Goal: Transaction & Acquisition: Purchase product/service

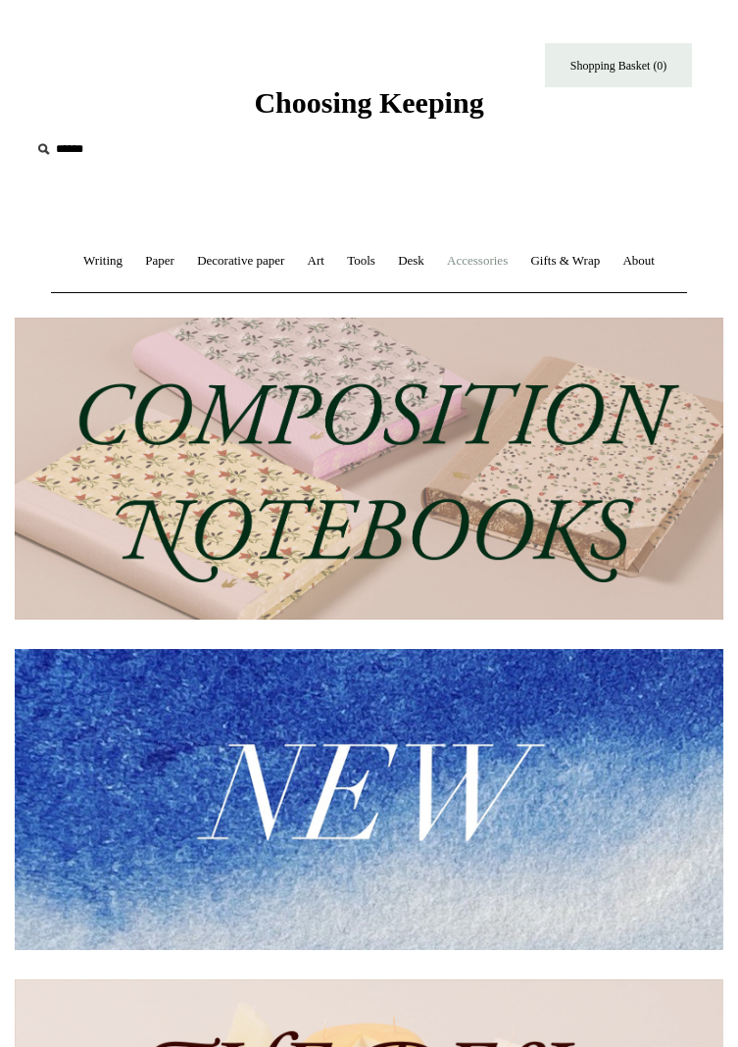
click at [517, 261] on link "Accessories +" at bounding box center [477, 261] width 80 height 52
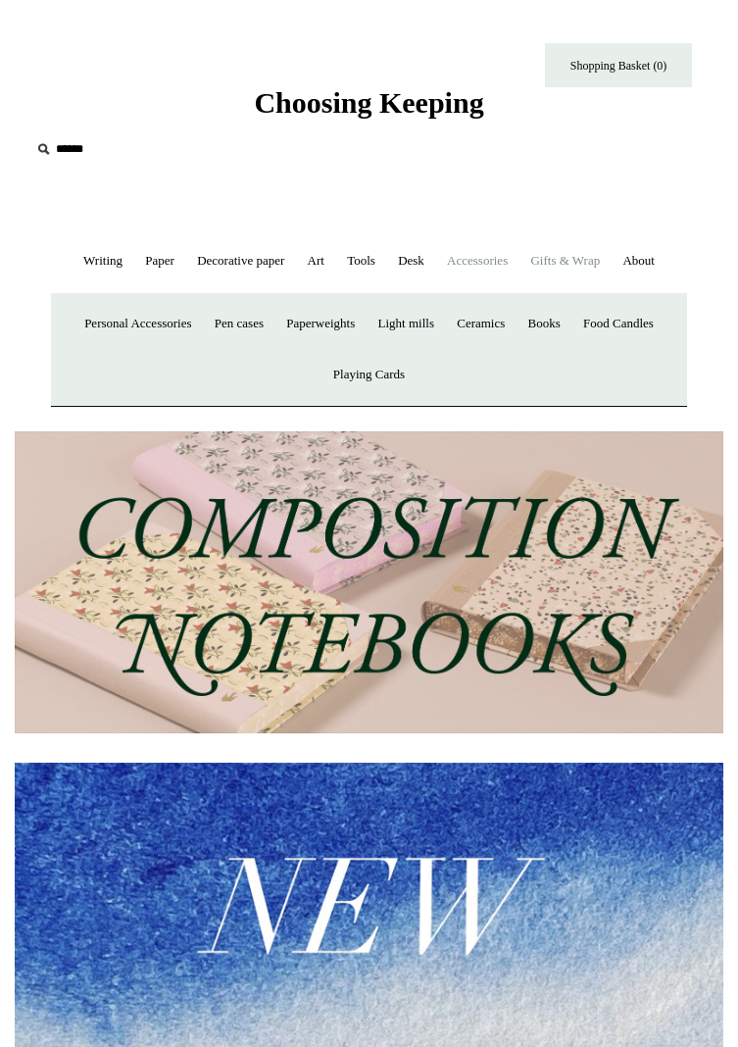
click at [610, 272] on link "Gifts & Wrap +" at bounding box center [564, 261] width 89 height 52
click at [618, 350] on link "Stickers" at bounding box center [588, 324] width 61 height 52
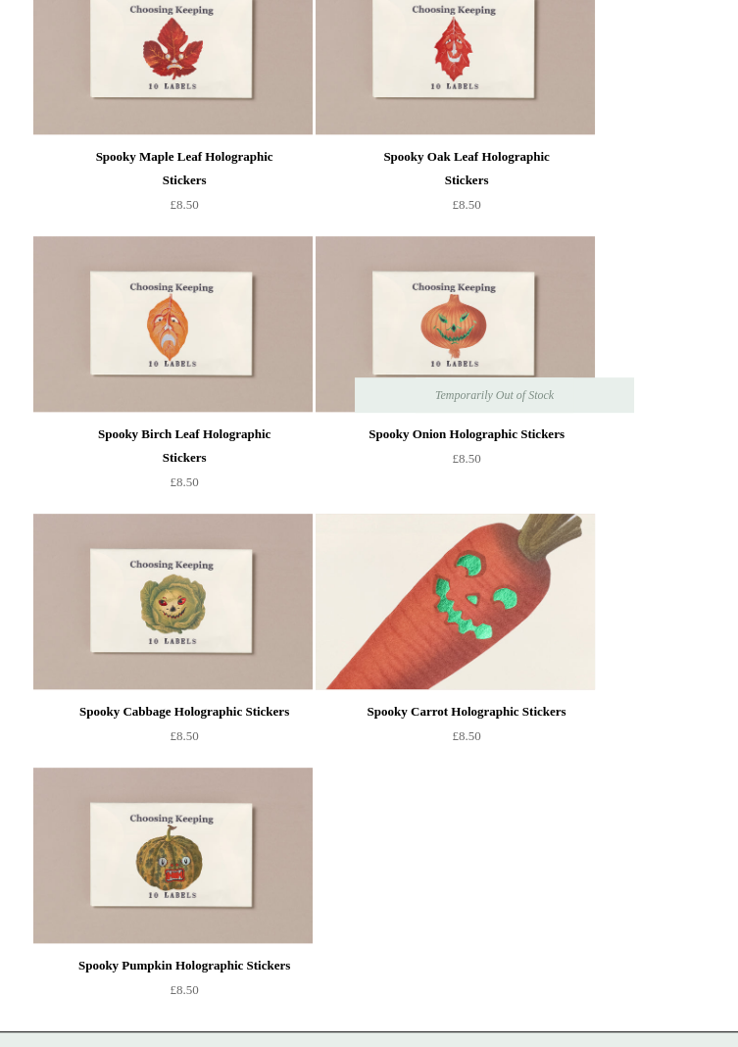
click at [502, 636] on img at bounding box center [455, 601] width 278 height 176
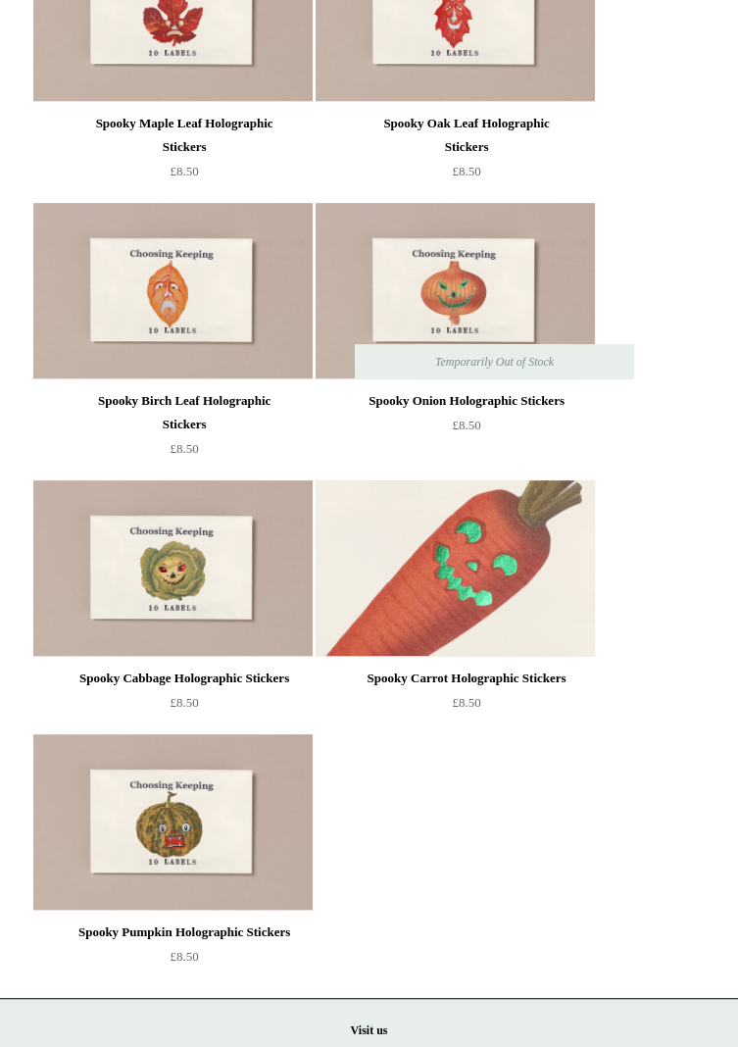
scroll to position [1745, 0]
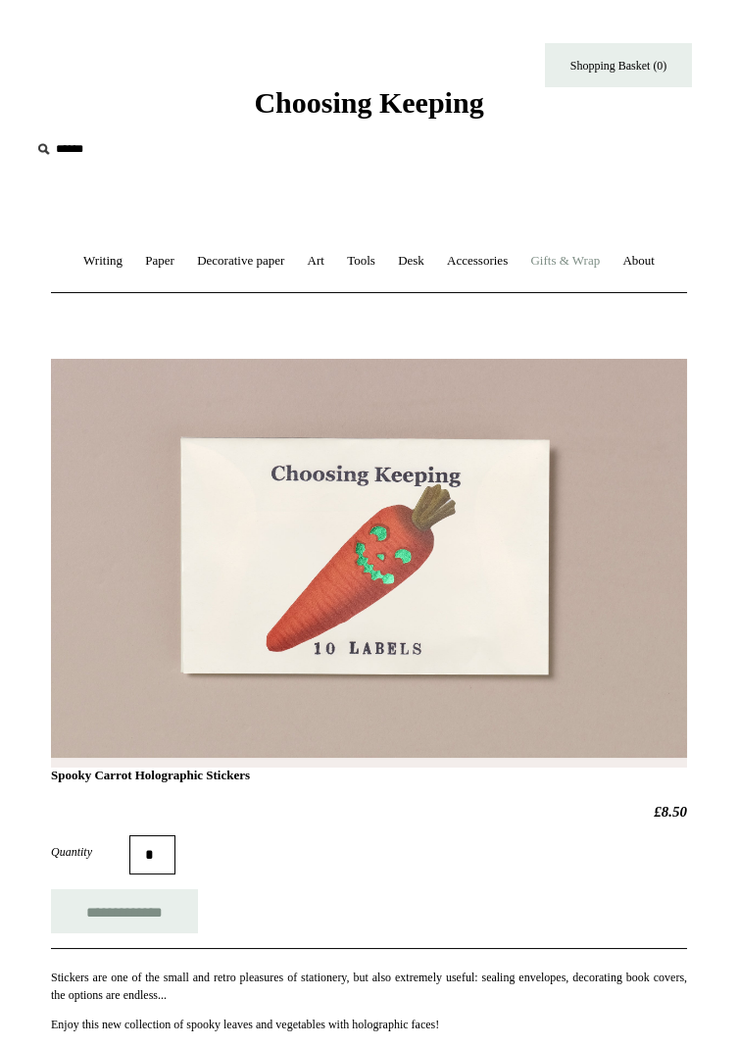
click at [610, 259] on link "Gifts & Wrap +" at bounding box center [564, 261] width 89 height 52
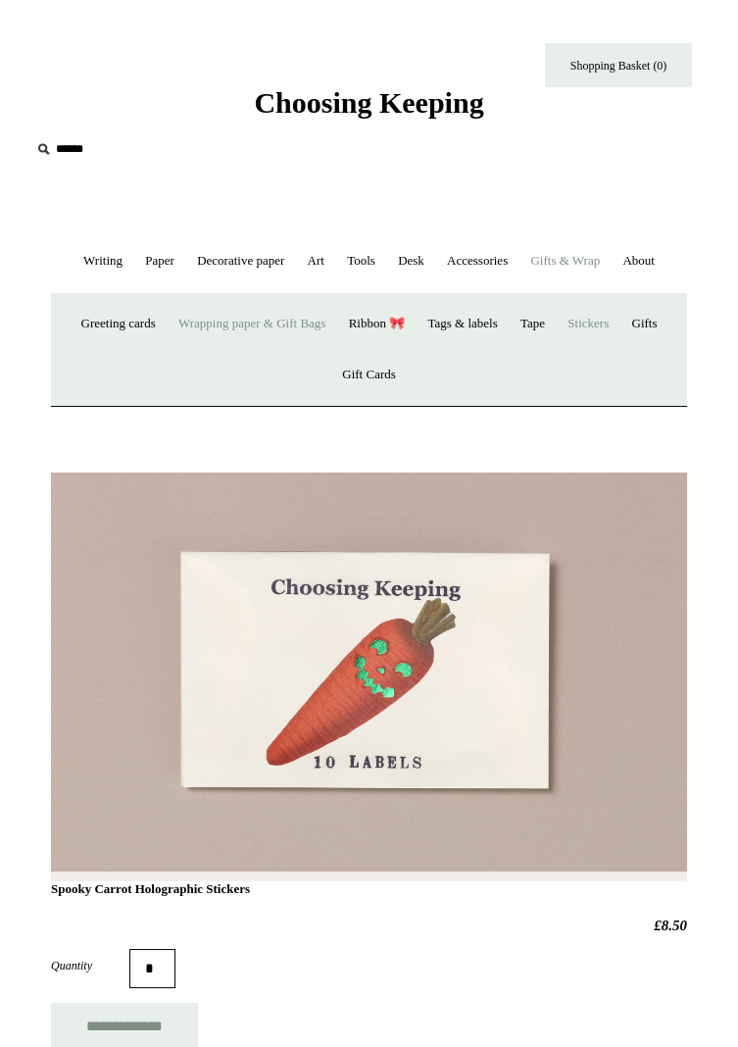
click at [245, 350] on link "Wrapping paper & Gift Bags" at bounding box center [252, 324] width 167 height 52
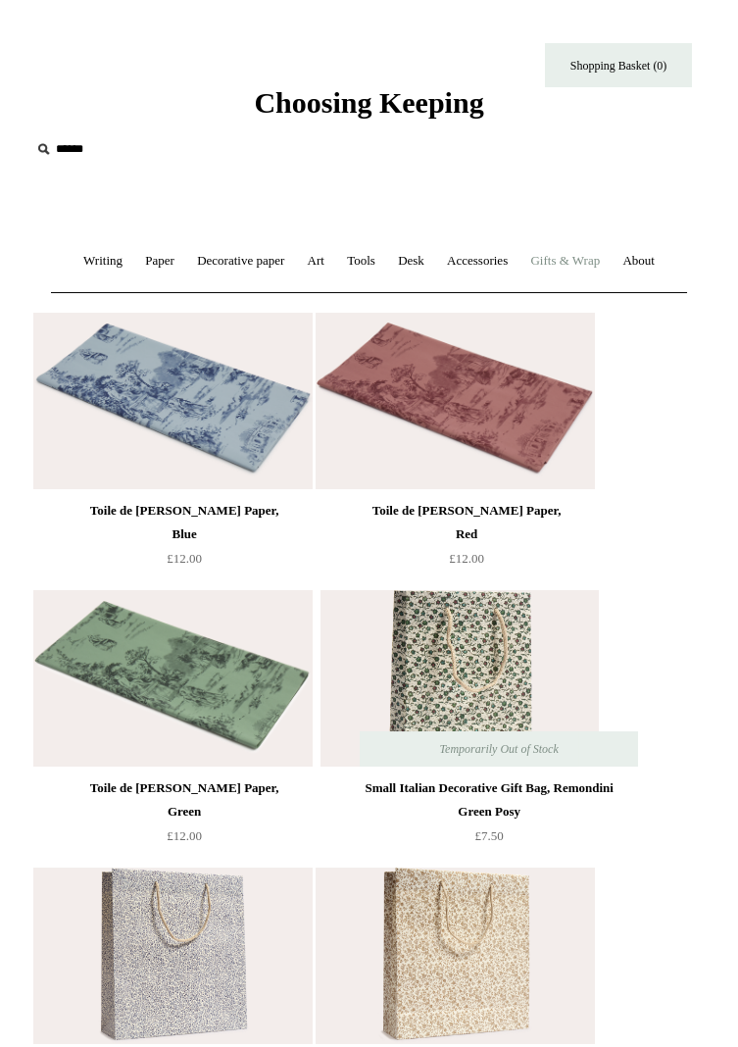
click at [610, 266] on link "Gifts & Wrap +" at bounding box center [564, 261] width 89 height 52
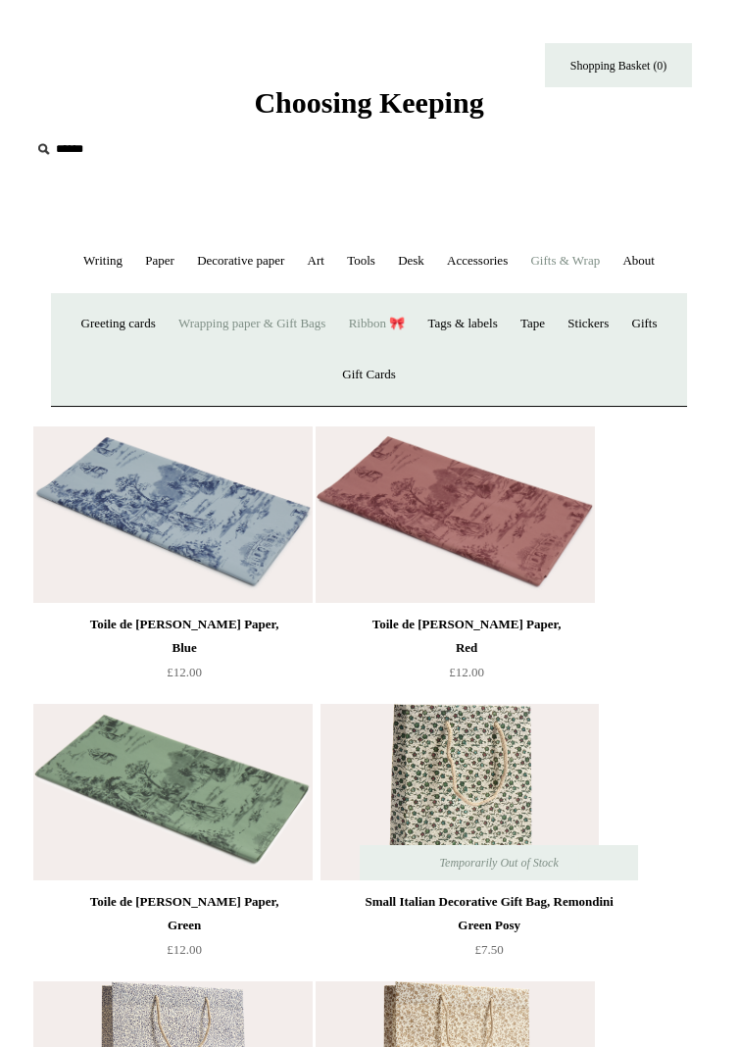
click at [402, 350] on link "Ribbon 🎀" at bounding box center [377, 324] width 76 height 52
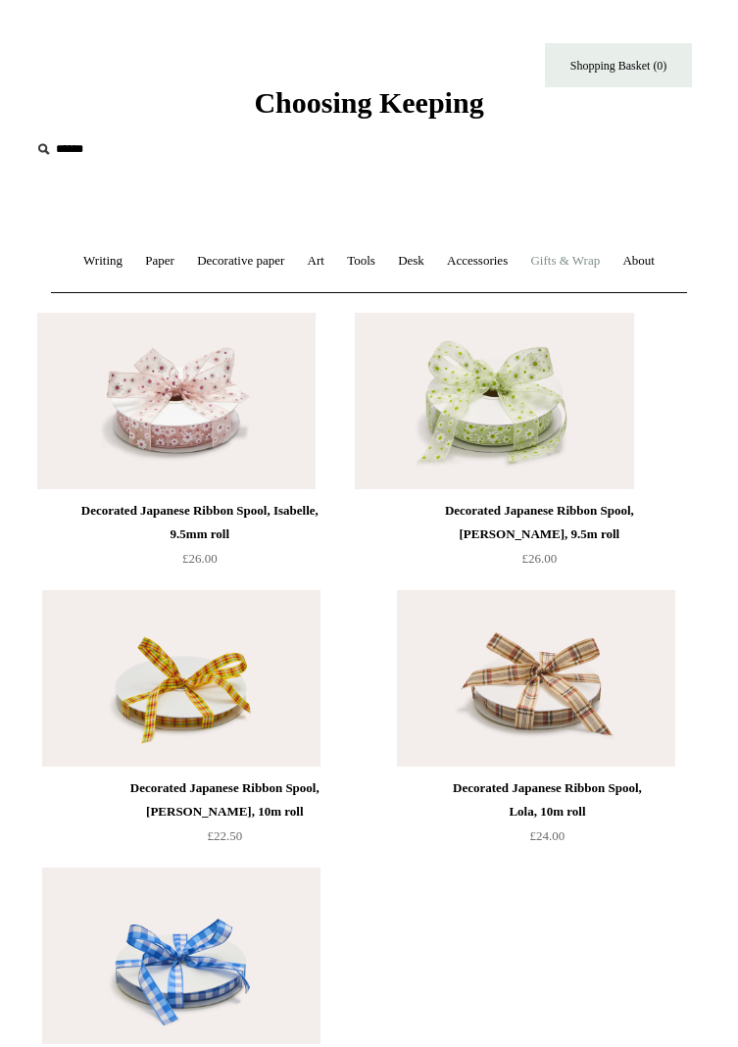
click at [602, 264] on link "Gifts & Wrap +" at bounding box center [564, 261] width 89 height 52
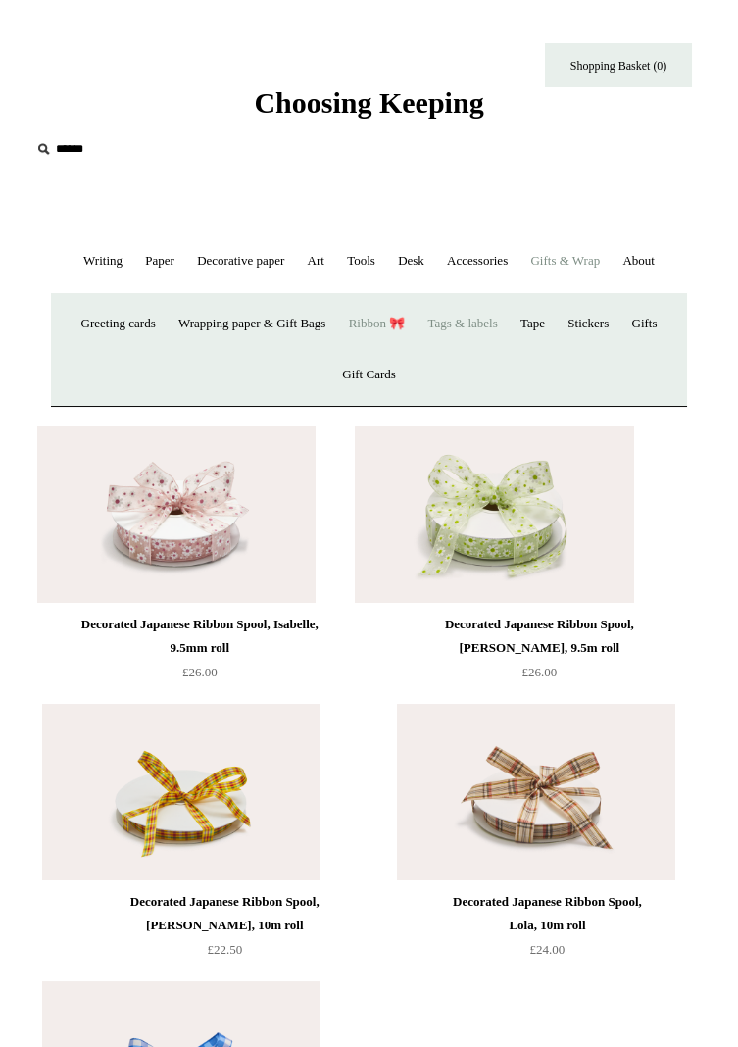
click at [464, 350] on link "Tags & labels" at bounding box center [461, 324] width 89 height 52
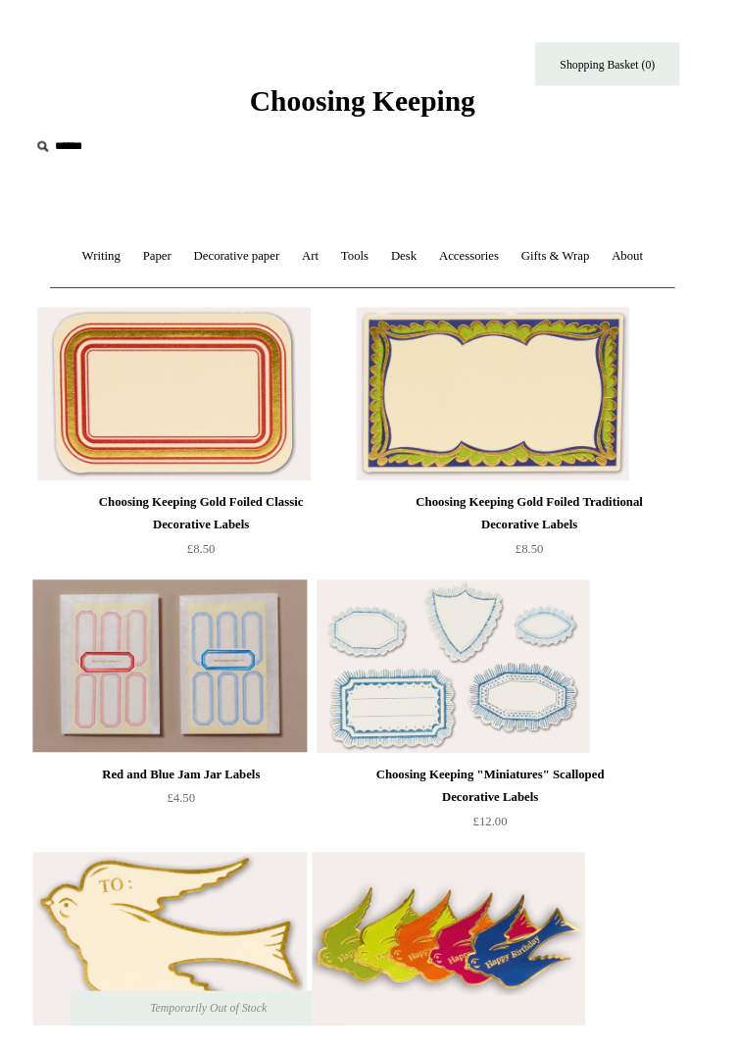
click at [420, 114] on span "Choosing Keeping" at bounding box center [368, 102] width 229 height 32
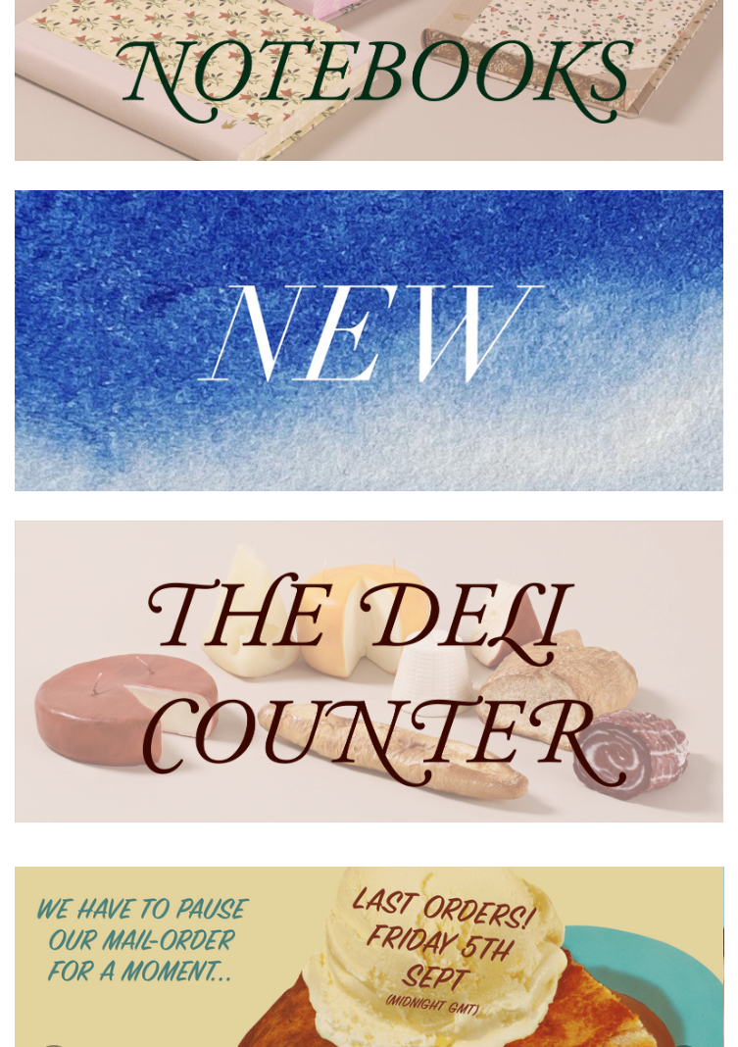
scroll to position [459, 0]
click at [423, 404] on img at bounding box center [369, 341] width 709 height 302
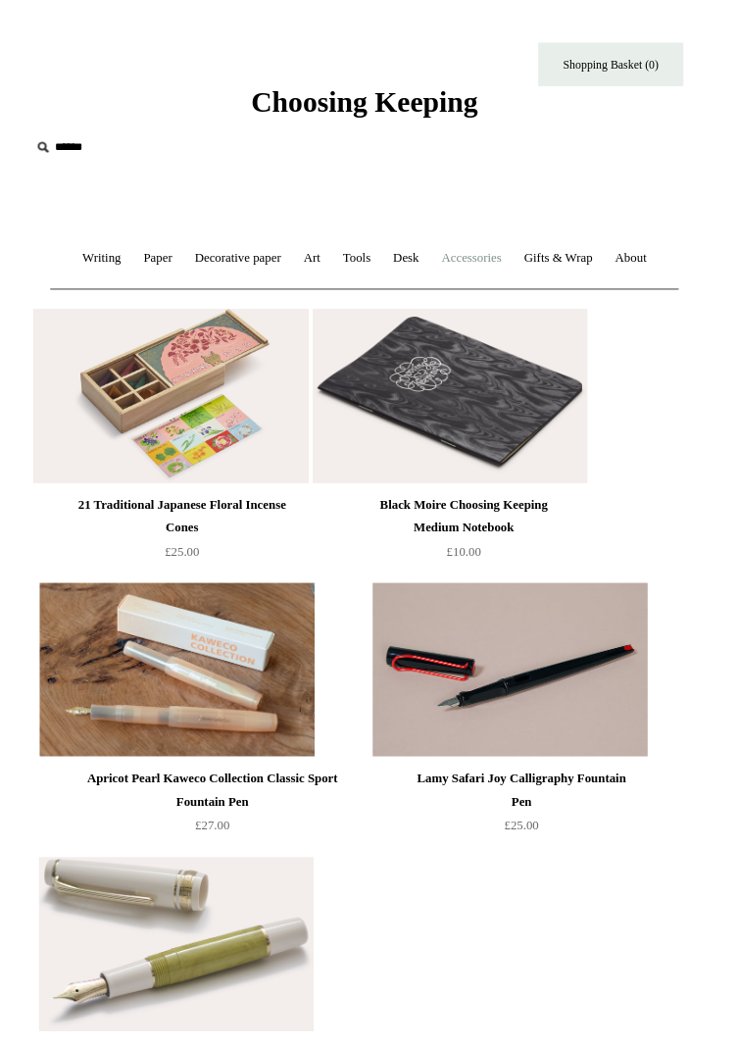
click at [516, 250] on link "Accessories +" at bounding box center [477, 261] width 80 height 52
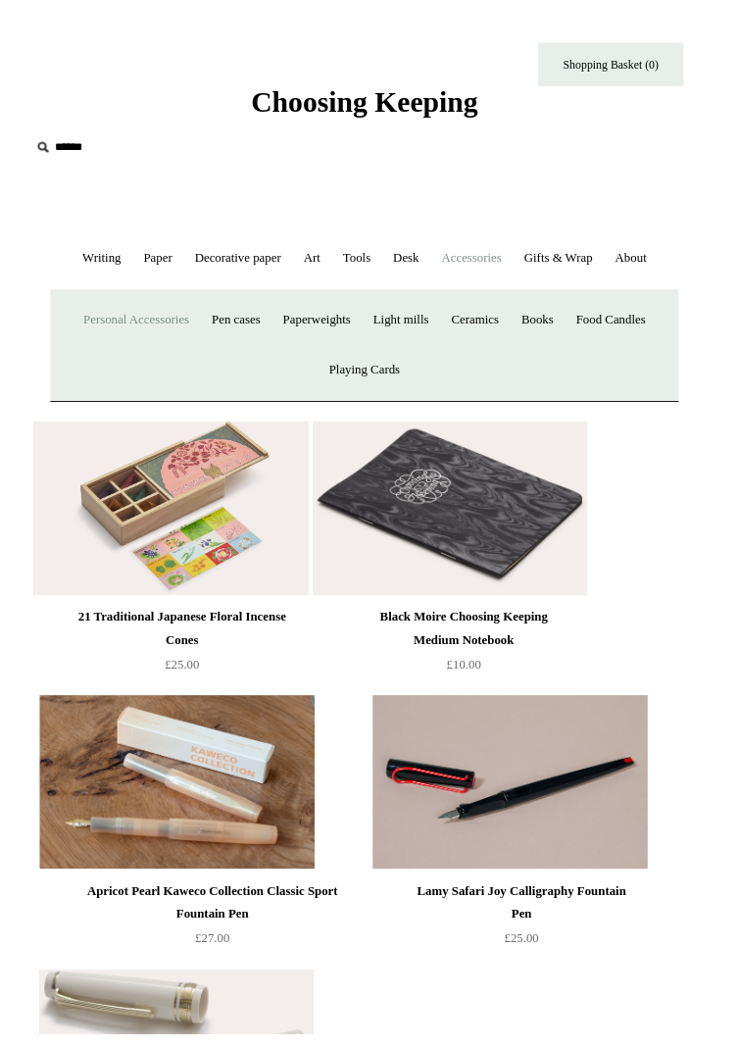
click at [176, 350] on link "Personal Accessories +" at bounding box center [137, 324] width 126 height 52
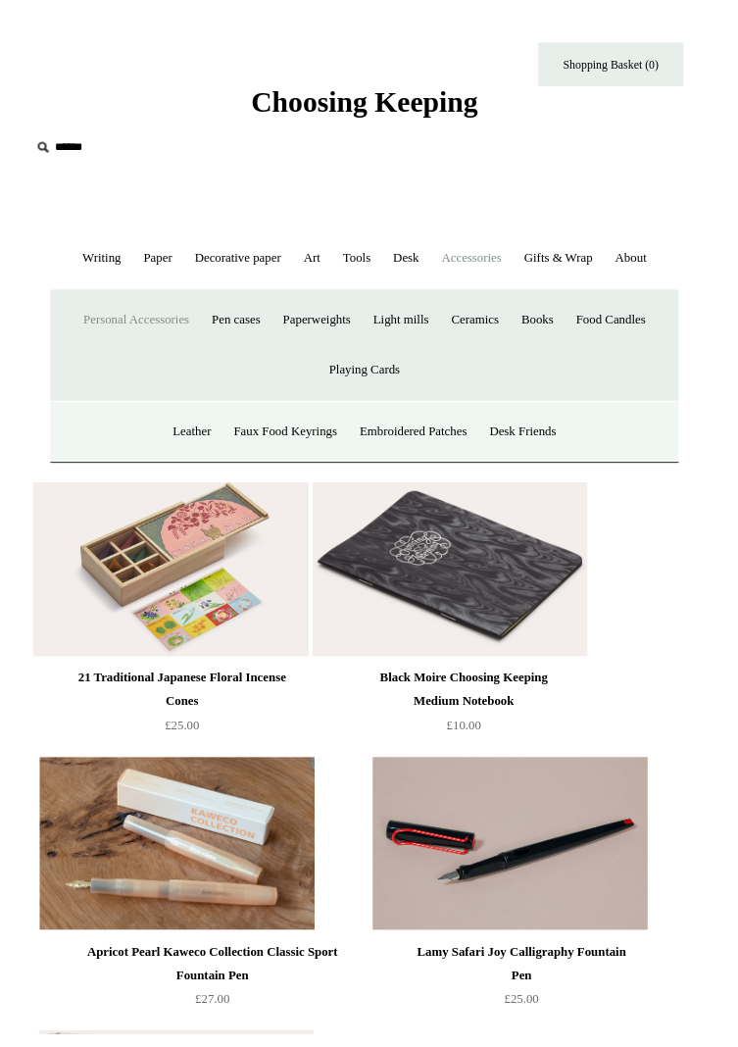
click at [63, 144] on input "text" at bounding box center [150, 149] width 241 height 36
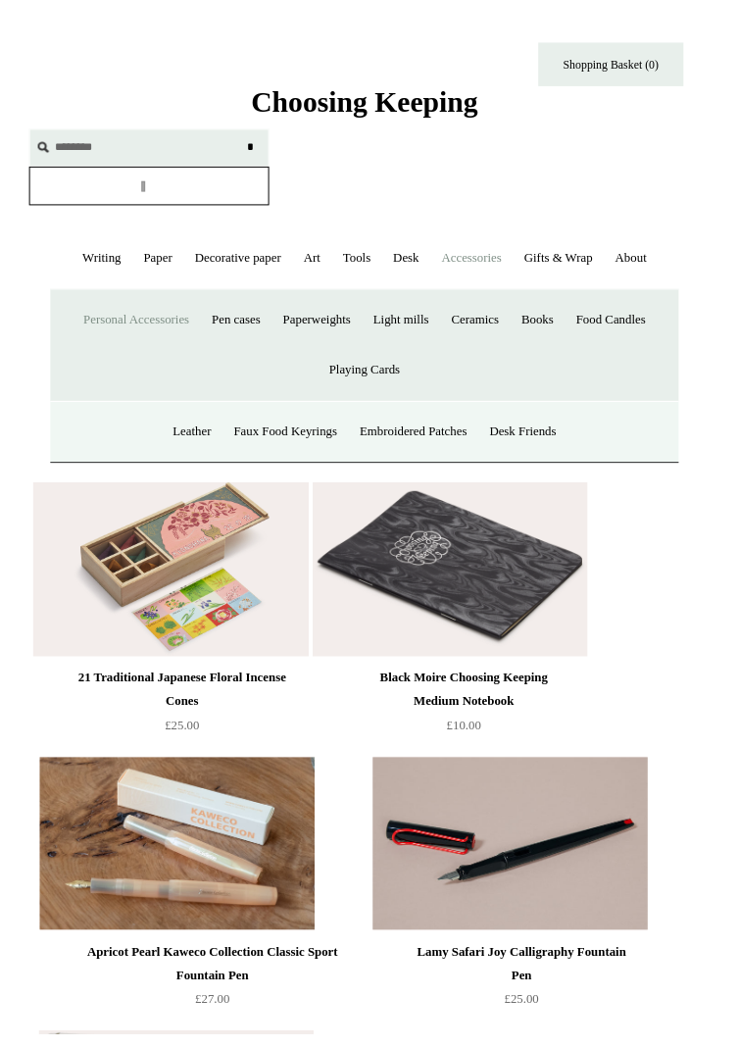
type input "*******"
click at [244, 131] on input "*" at bounding box center [254, 148] width 20 height 34
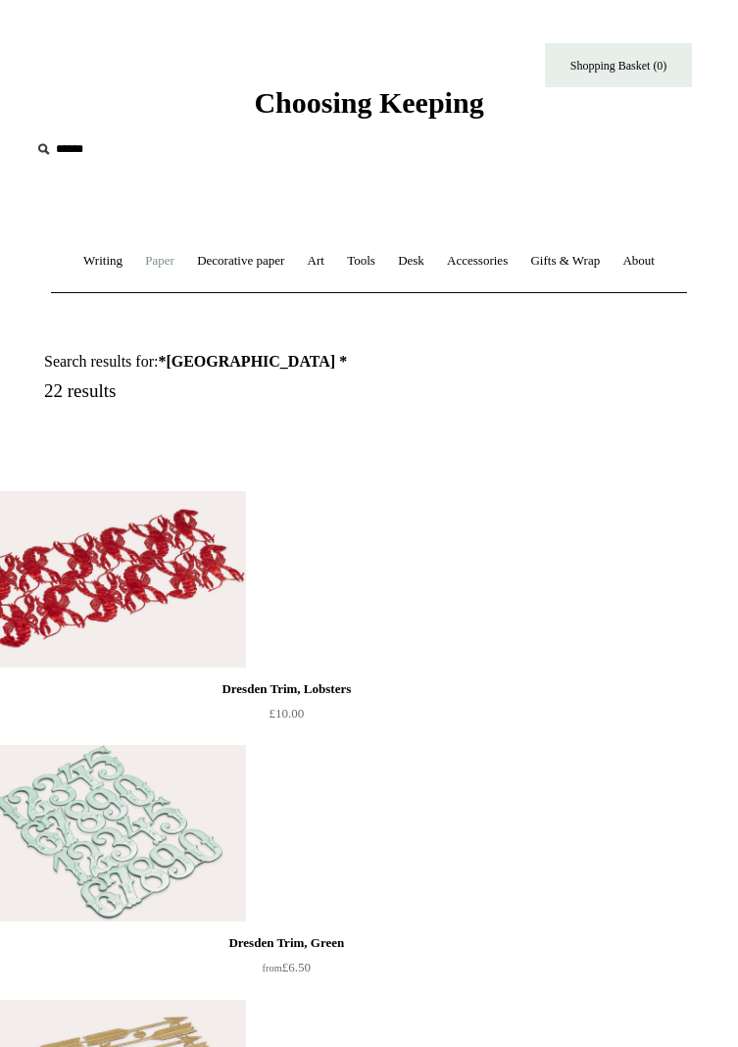
click at [171, 258] on link "Paper +" at bounding box center [159, 261] width 49 height 52
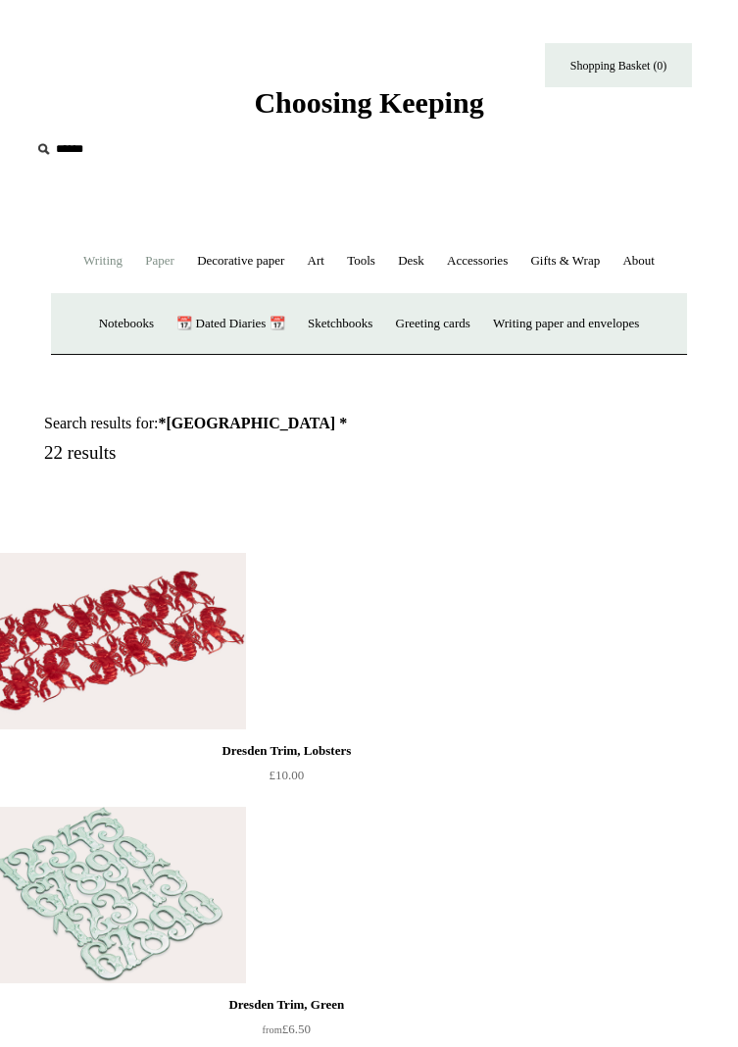
click at [95, 269] on link "Writing +" at bounding box center [102, 261] width 59 height 52
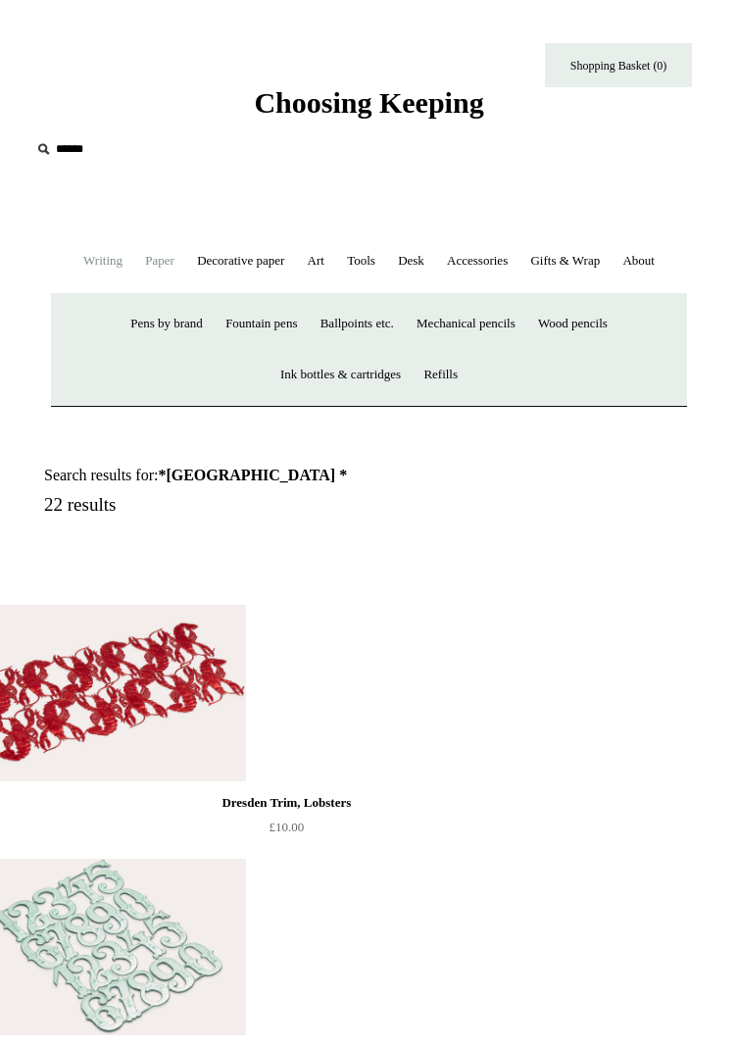
click at [166, 270] on link "Paper +" at bounding box center [159, 261] width 49 height 52
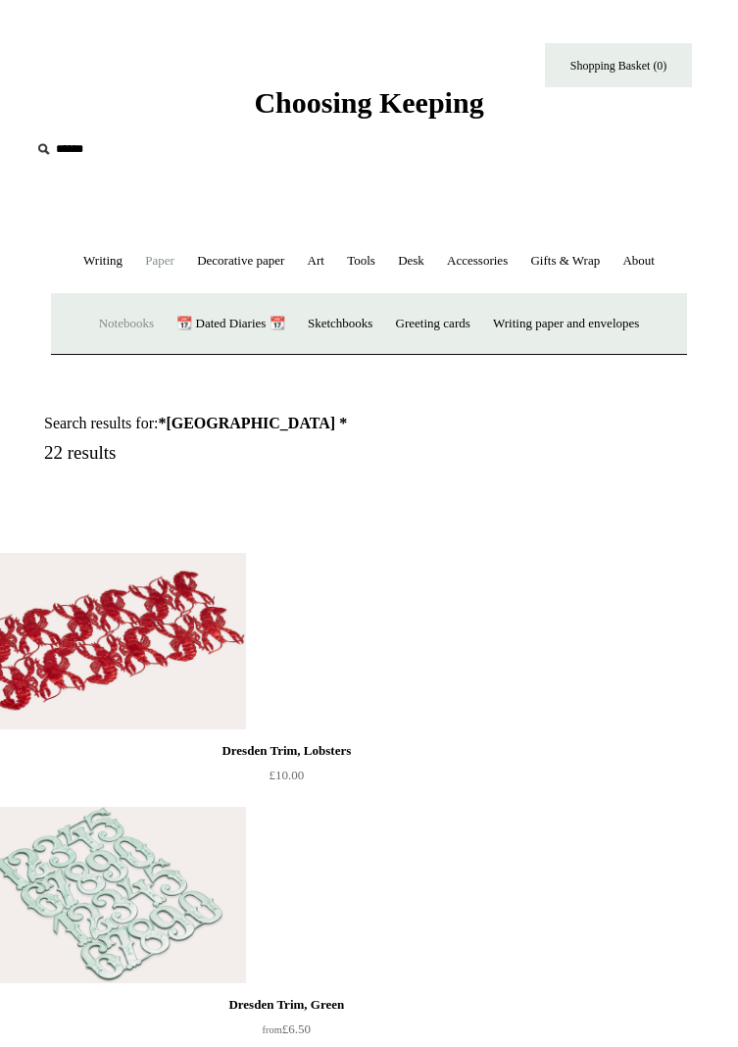
click at [98, 350] on link "Notebooks +" at bounding box center [126, 324] width 74 height 52
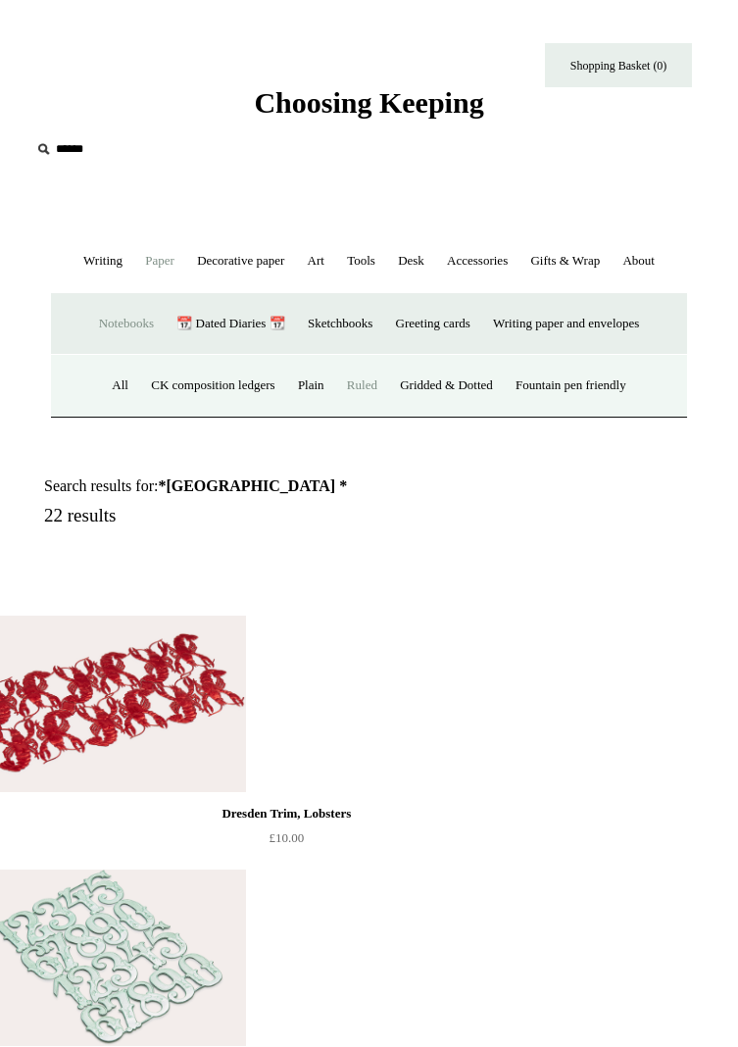
click at [356, 412] on link "Ruled" at bounding box center [362, 386] width 50 height 52
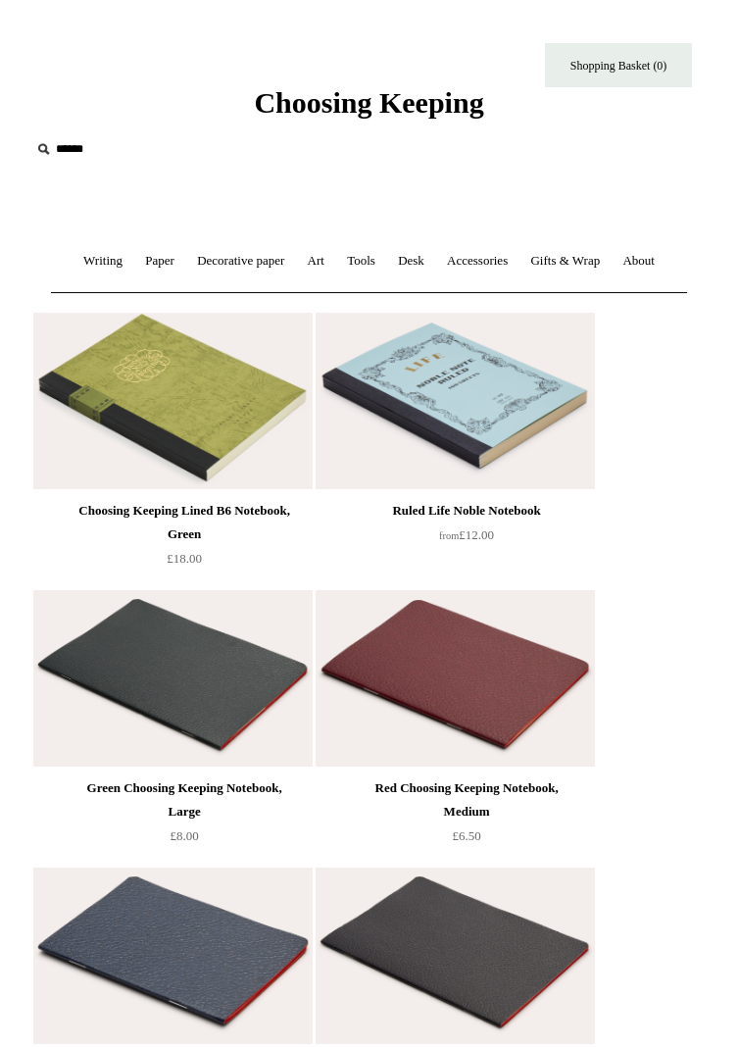
click at [236, 481] on img at bounding box center [172, 401] width 278 height 176
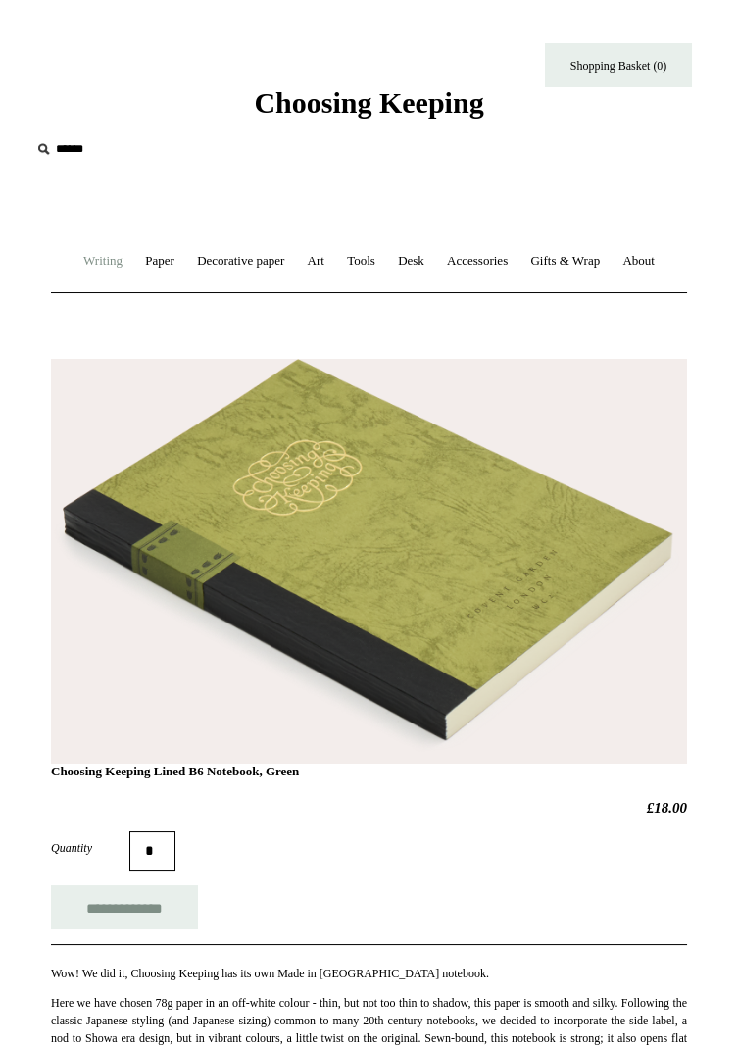
click at [100, 270] on link "Writing +" at bounding box center [102, 261] width 59 height 52
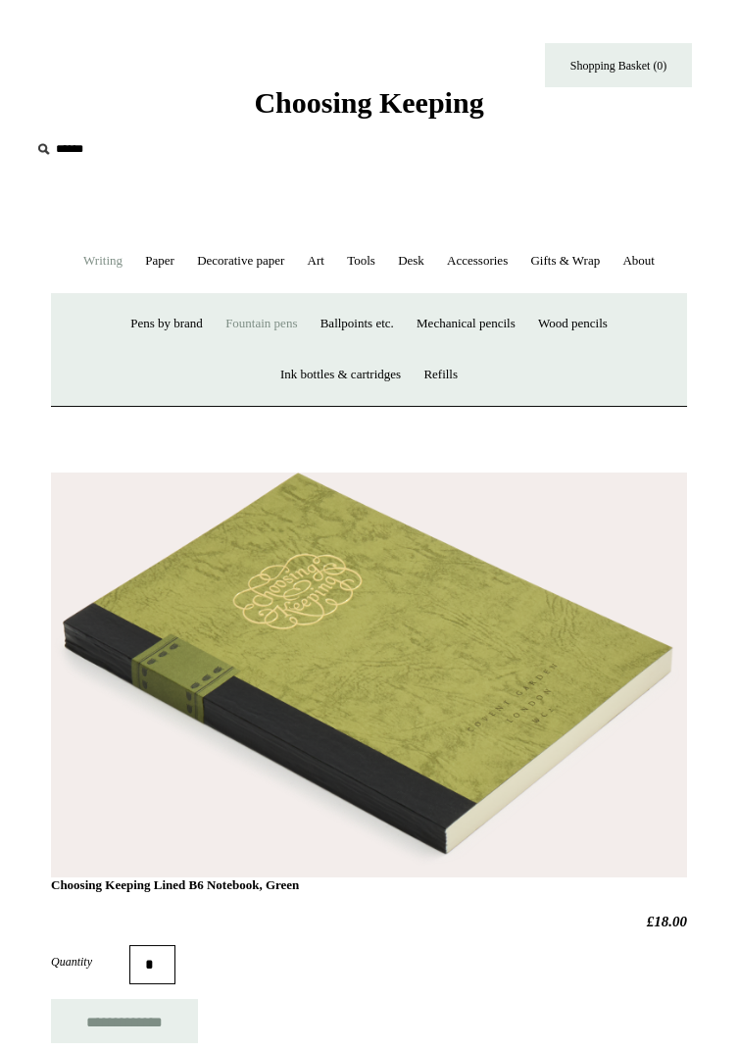
click at [253, 350] on link "Fountain pens +" at bounding box center [261, 324] width 91 height 52
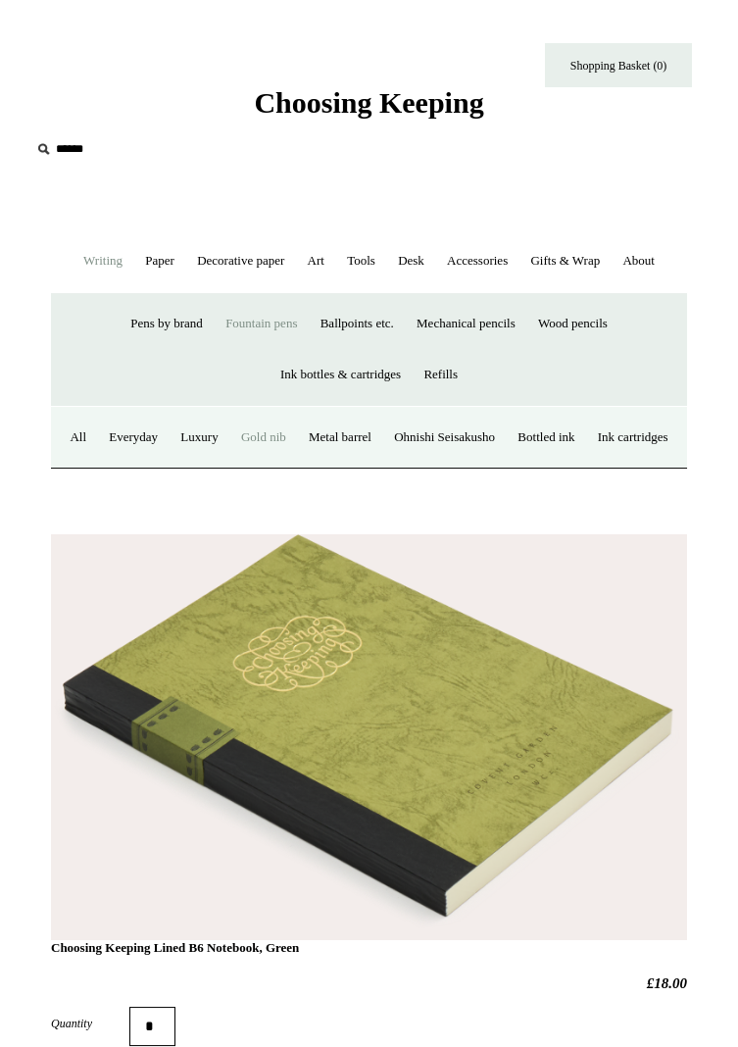
click at [296, 464] on link "Gold nib" at bounding box center [263, 438] width 65 height 52
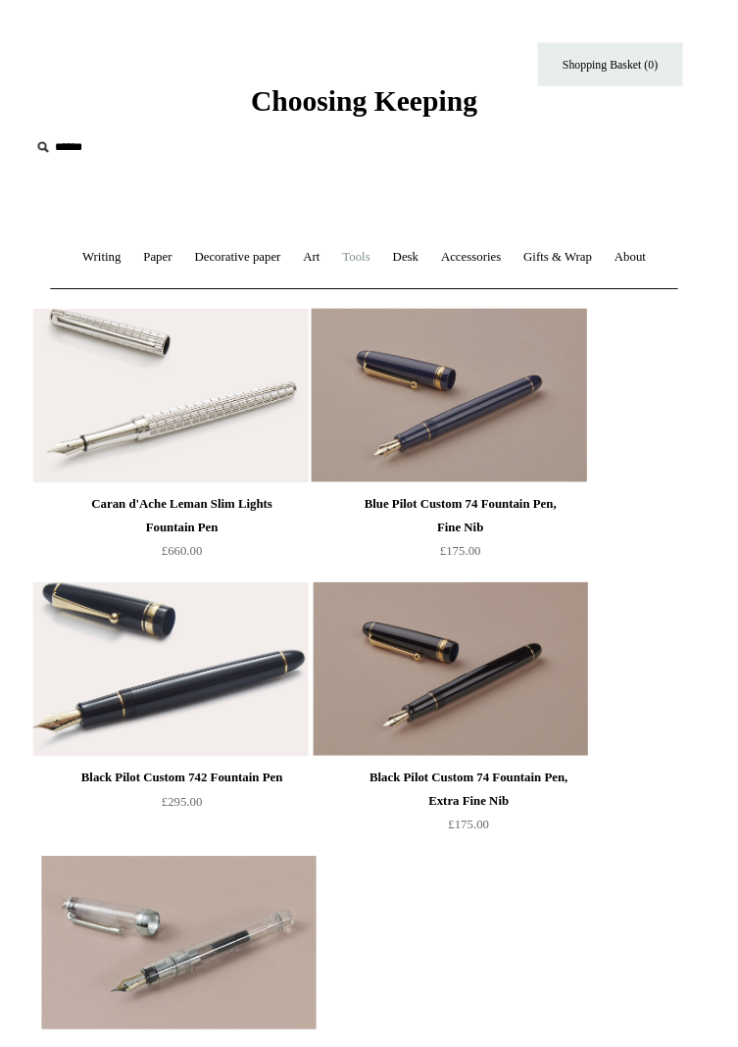
click at [385, 270] on link "Tools +" at bounding box center [361, 261] width 48 height 52
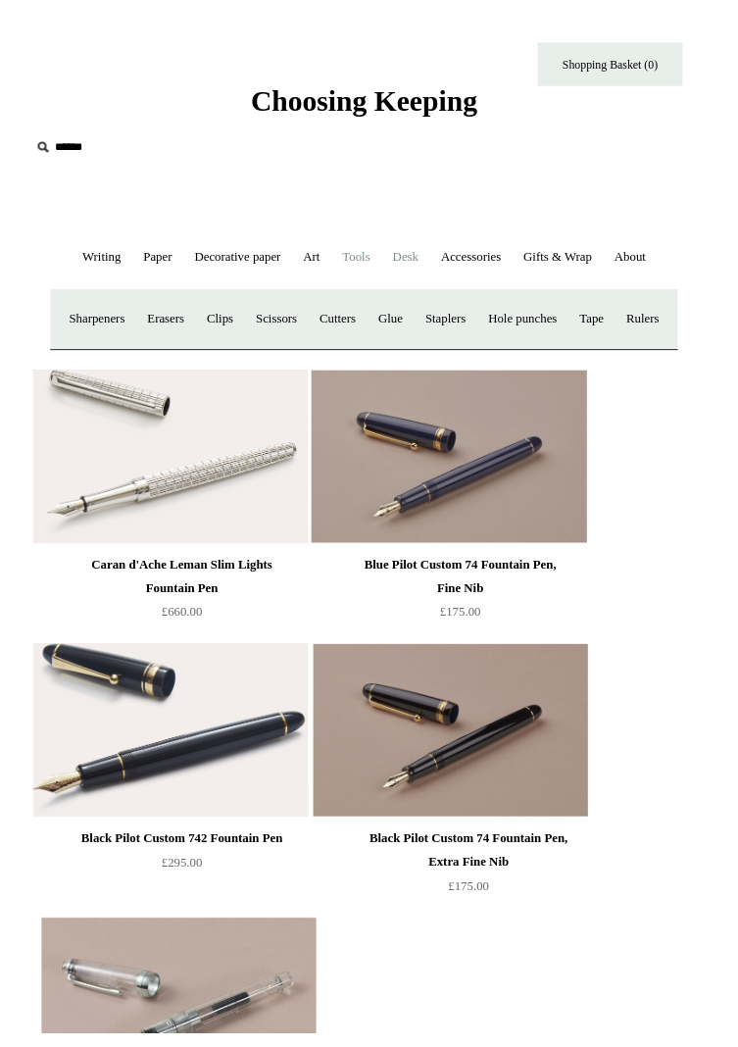
click at [434, 260] on link "Desk +" at bounding box center [411, 261] width 46 height 52
click at [517, 256] on link "Accessories +" at bounding box center [477, 261] width 80 height 52
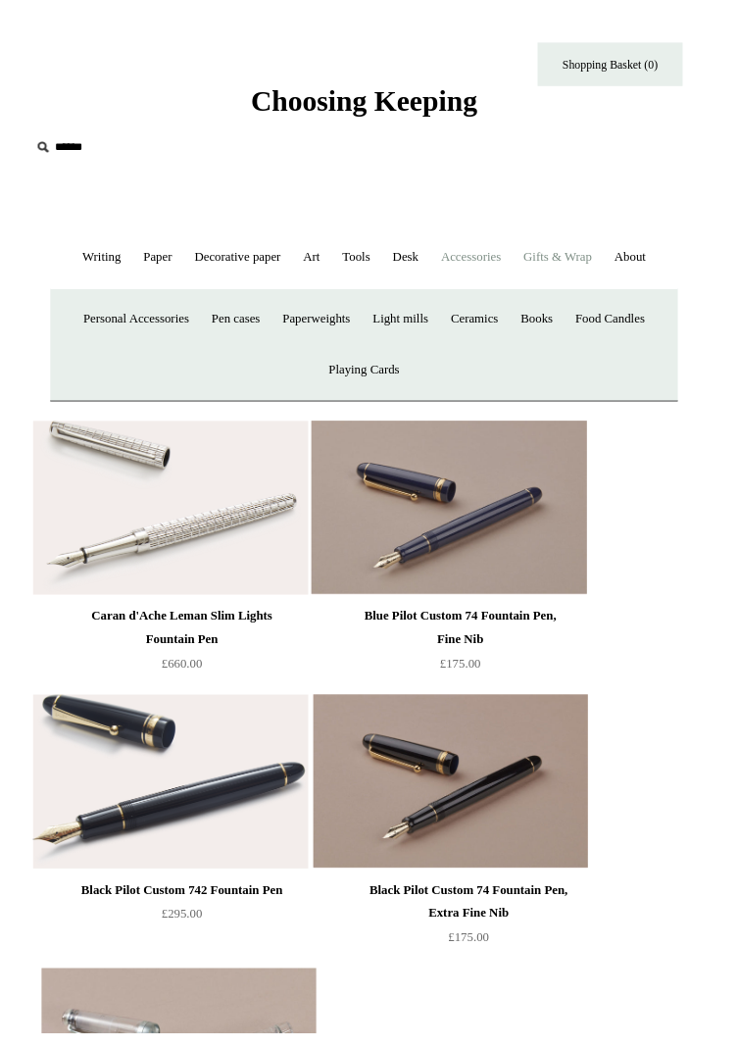
click at [610, 261] on link "Gifts & Wrap +" at bounding box center [564, 261] width 89 height 52
click at [618, 350] on link "Stickers" at bounding box center [588, 324] width 61 height 52
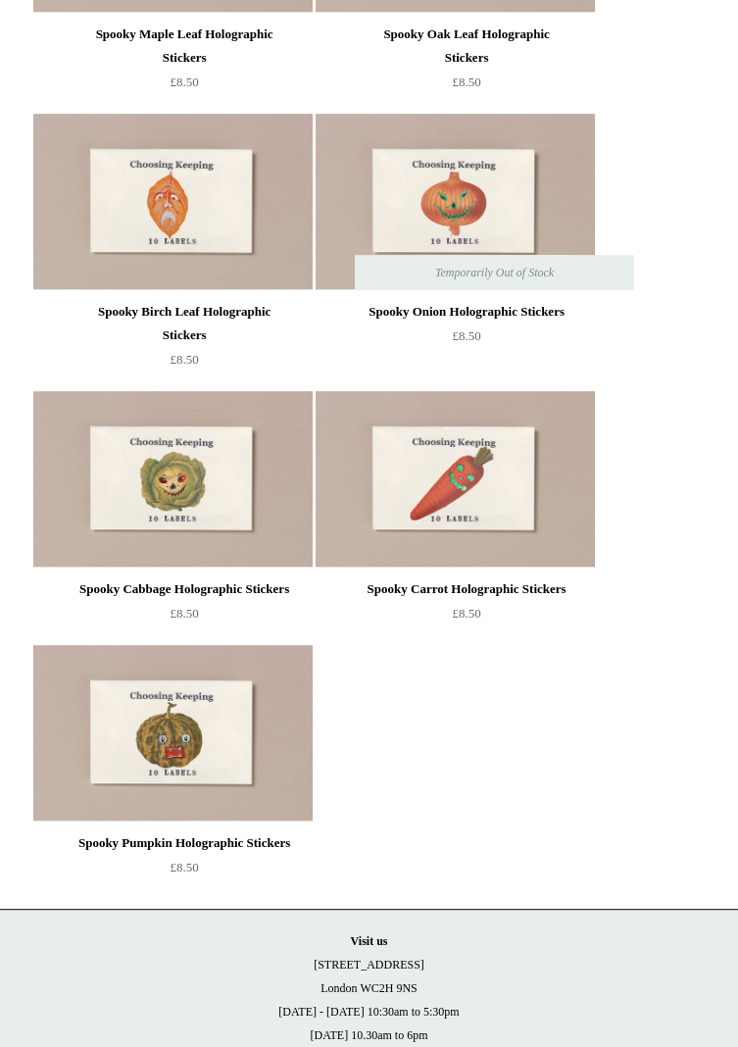
scroll to position [1815, 0]
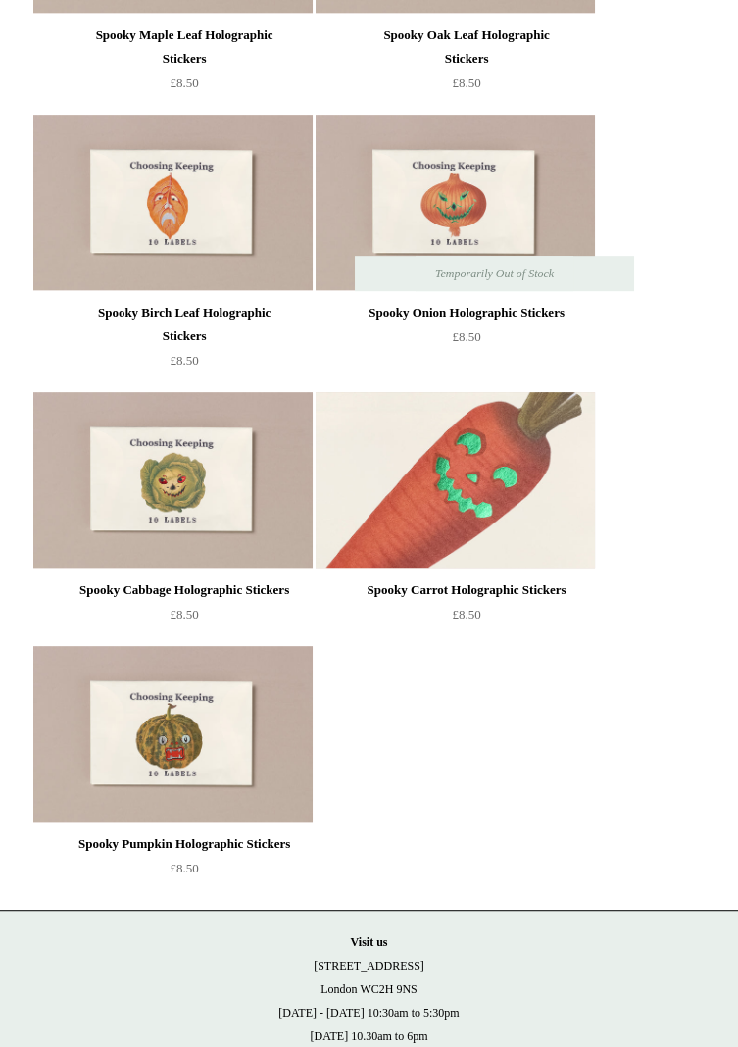
click at [508, 546] on img at bounding box center [455, 480] width 278 height 176
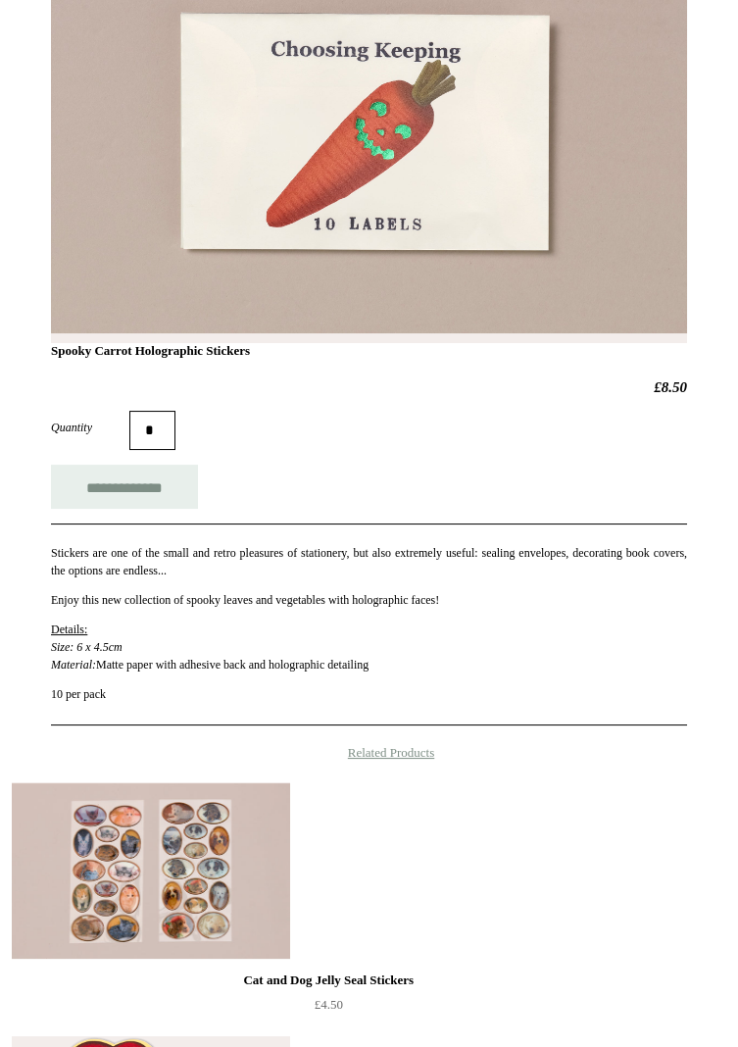
scroll to position [428, 0]
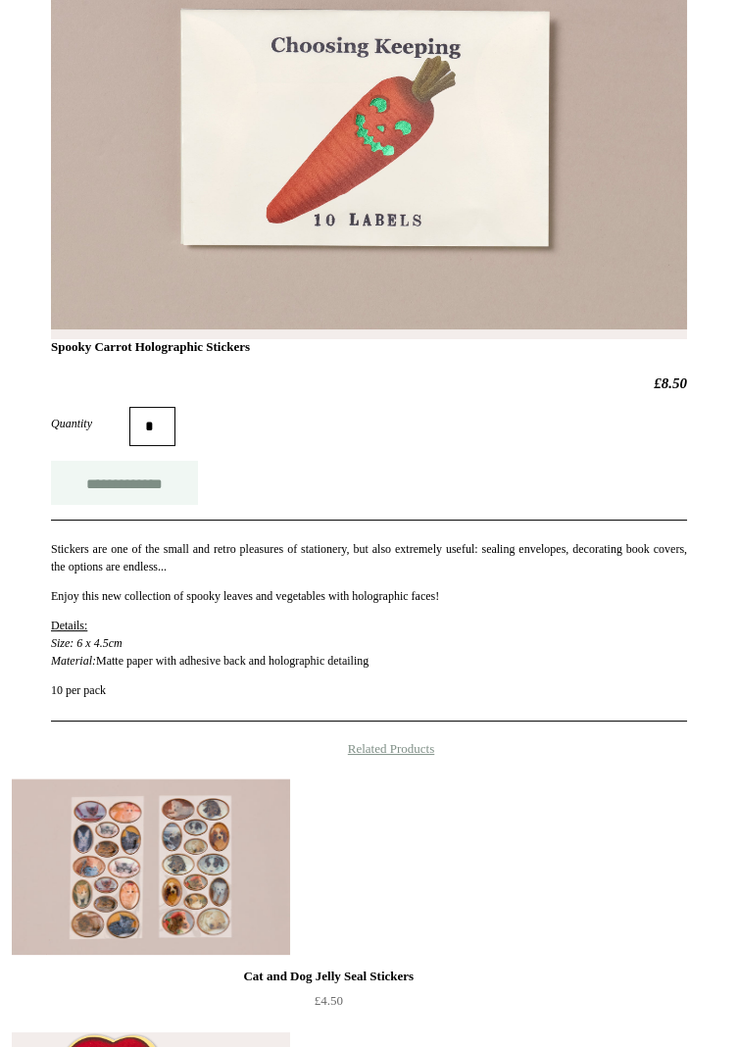
click at [151, 505] on input "**********" at bounding box center [124, 483] width 147 height 44
type input "**********"
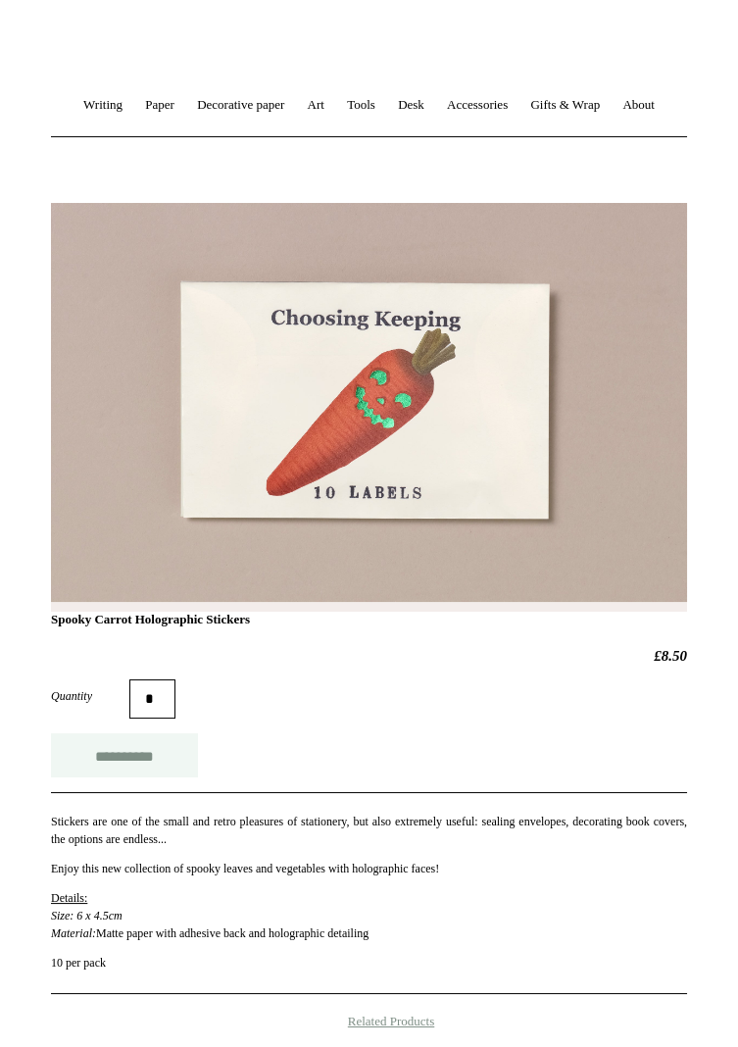
scroll to position [0, 0]
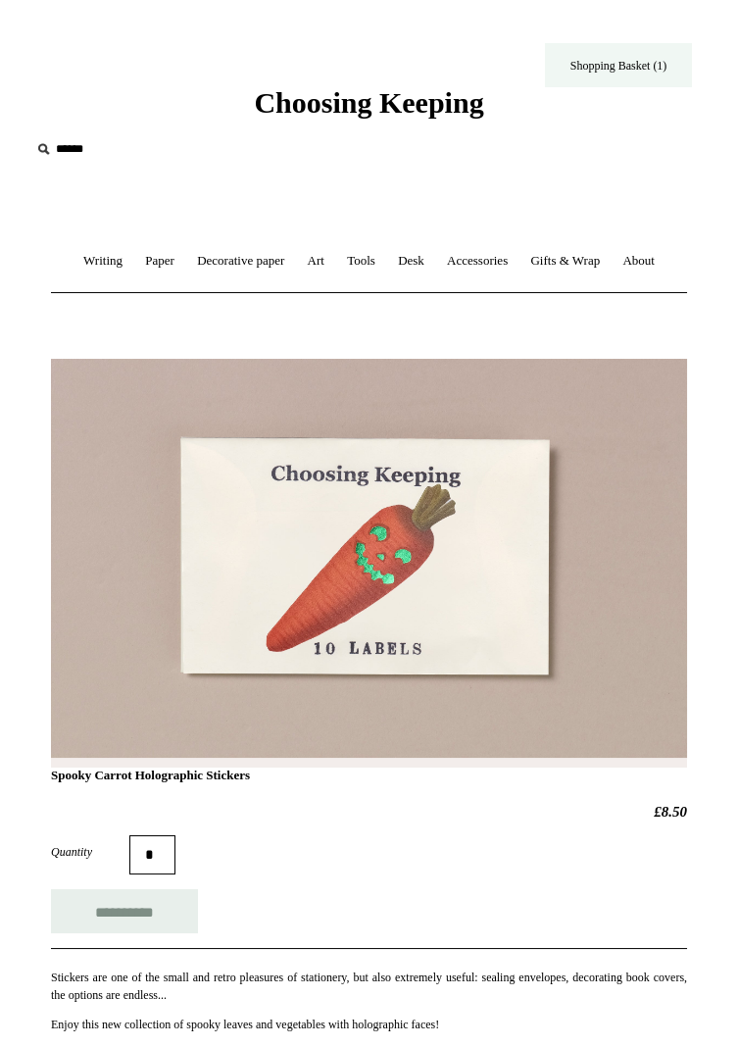
click at [641, 70] on link "Shopping Basket (1)" at bounding box center [618, 65] width 147 height 44
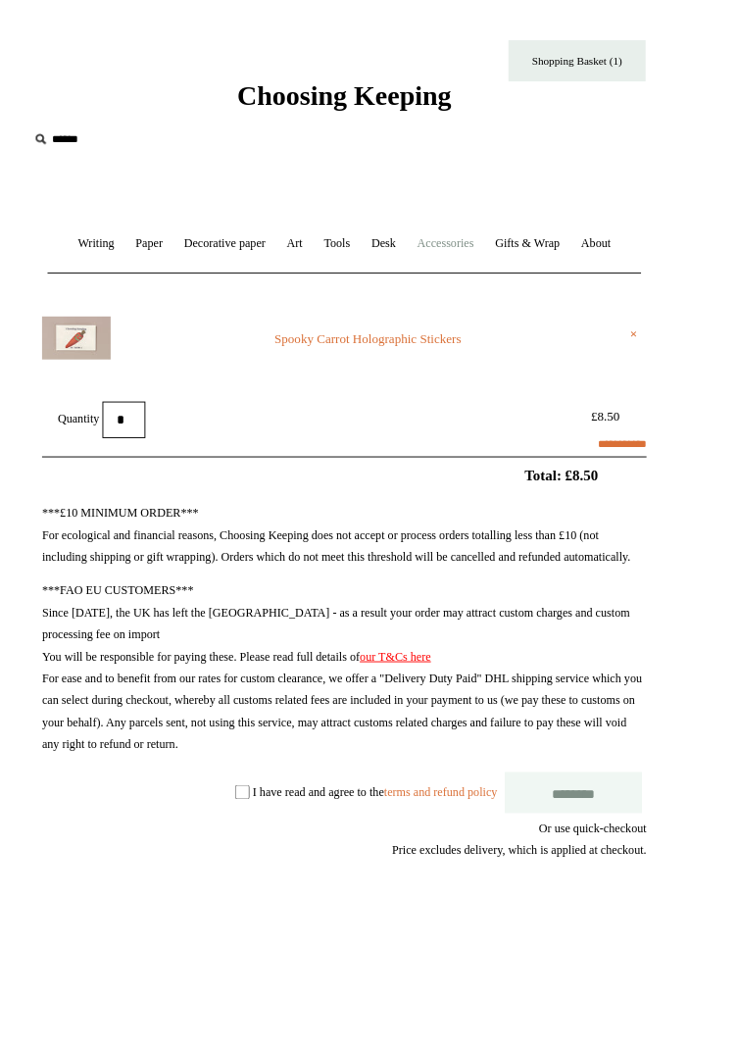
click at [517, 265] on link "Accessories +" at bounding box center [477, 261] width 80 height 52
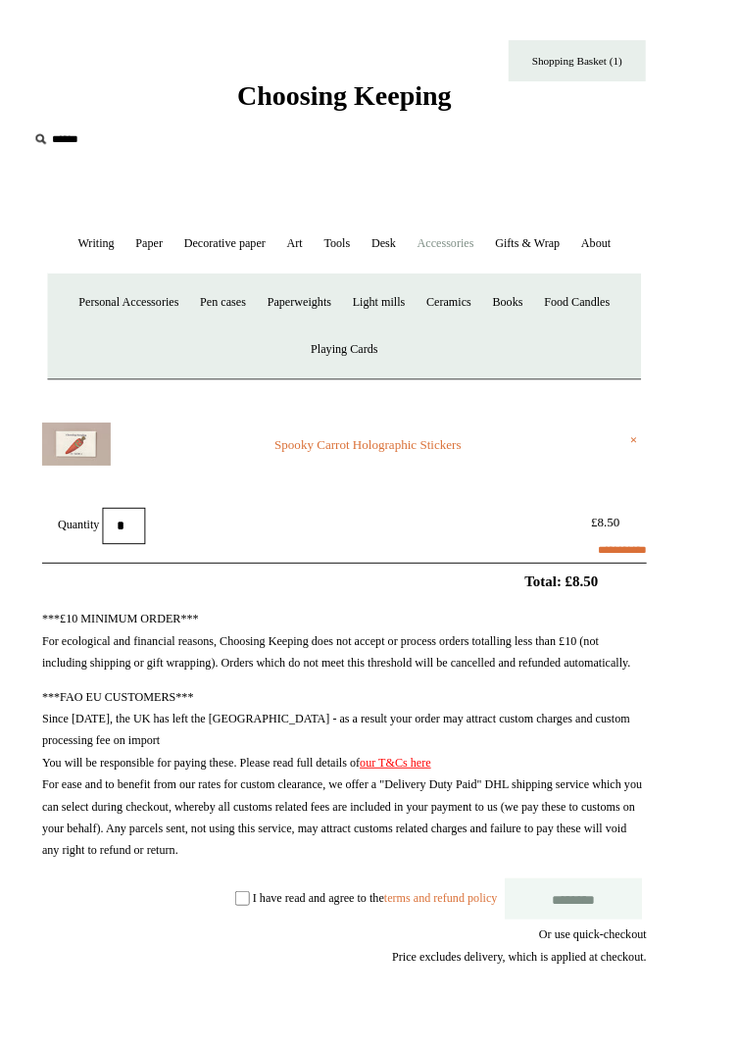
select select "**********"
type input "*******"
select select "*******"
click at [610, 257] on link "Gifts & Wrap +" at bounding box center [564, 261] width 89 height 52
click at [498, 350] on link "Tags & labels" at bounding box center [461, 324] width 89 height 52
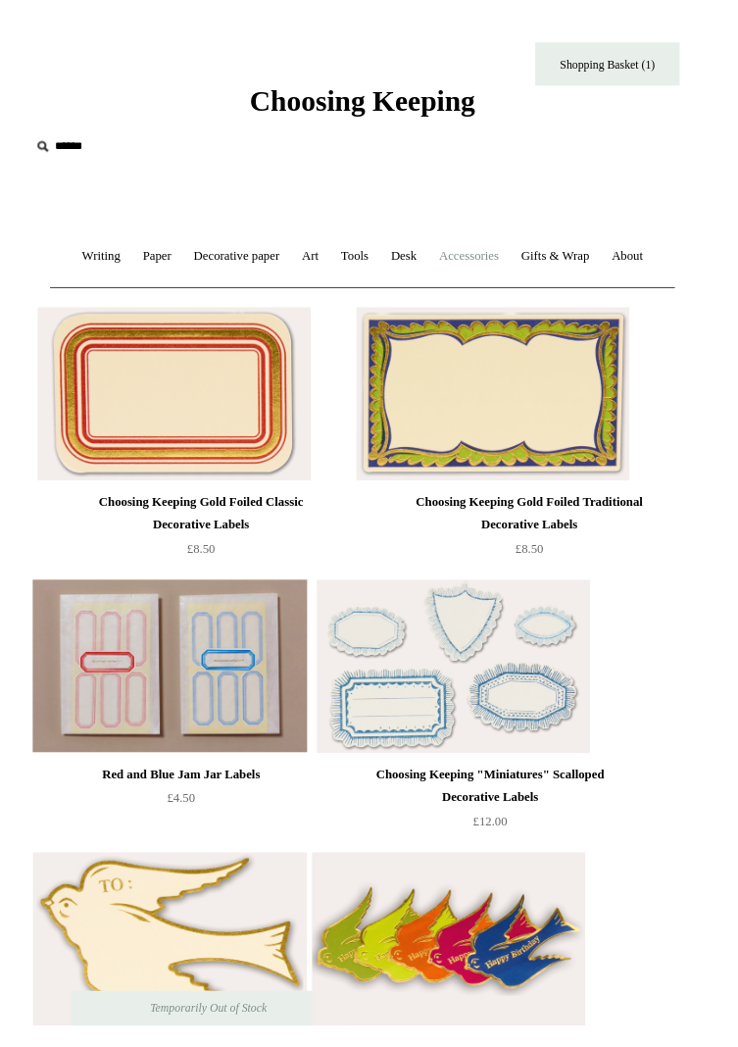
click at [517, 265] on link "Accessories +" at bounding box center [477, 261] width 80 height 52
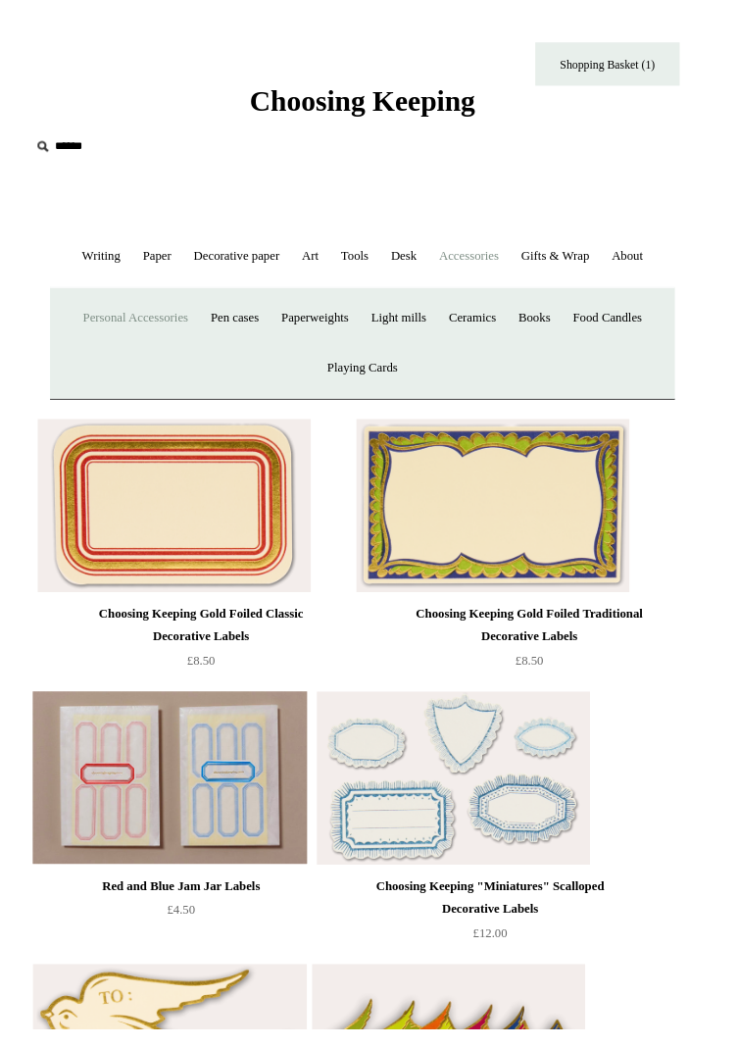
click at [201, 350] on link "Personal Accessories +" at bounding box center [137, 324] width 126 height 52
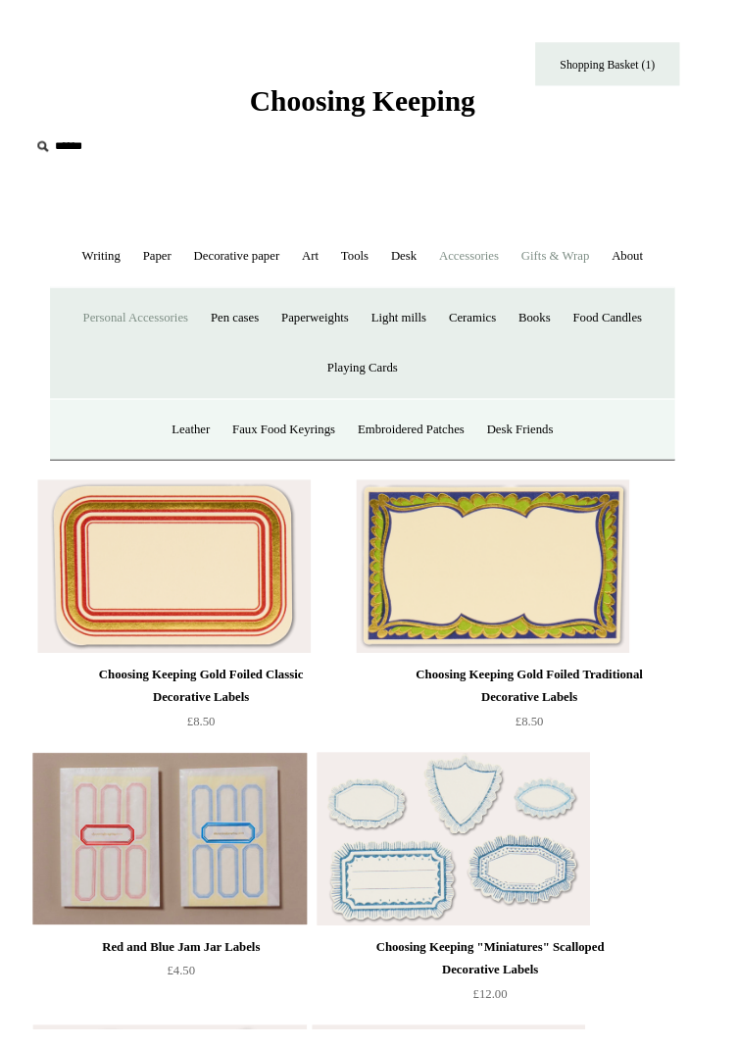
click at [610, 254] on link "Gifts & Wrap +" at bounding box center [564, 261] width 89 height 52
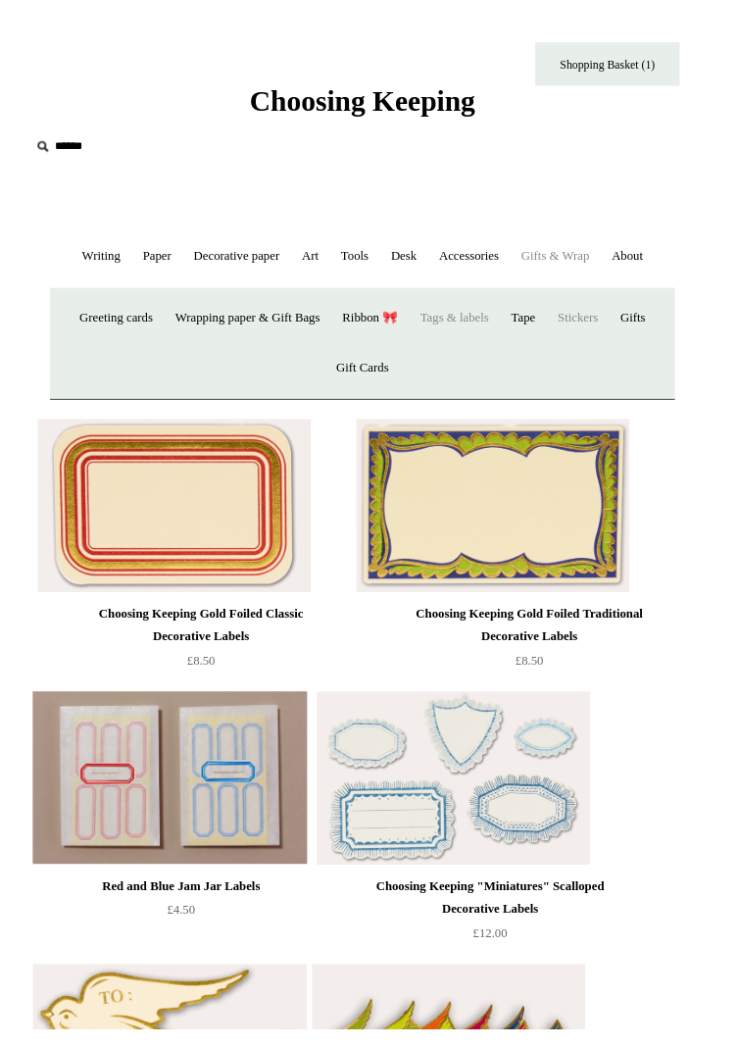
click at [618, 350] on link "Stickers" at bounding box center [588, 324] width 61 height 52
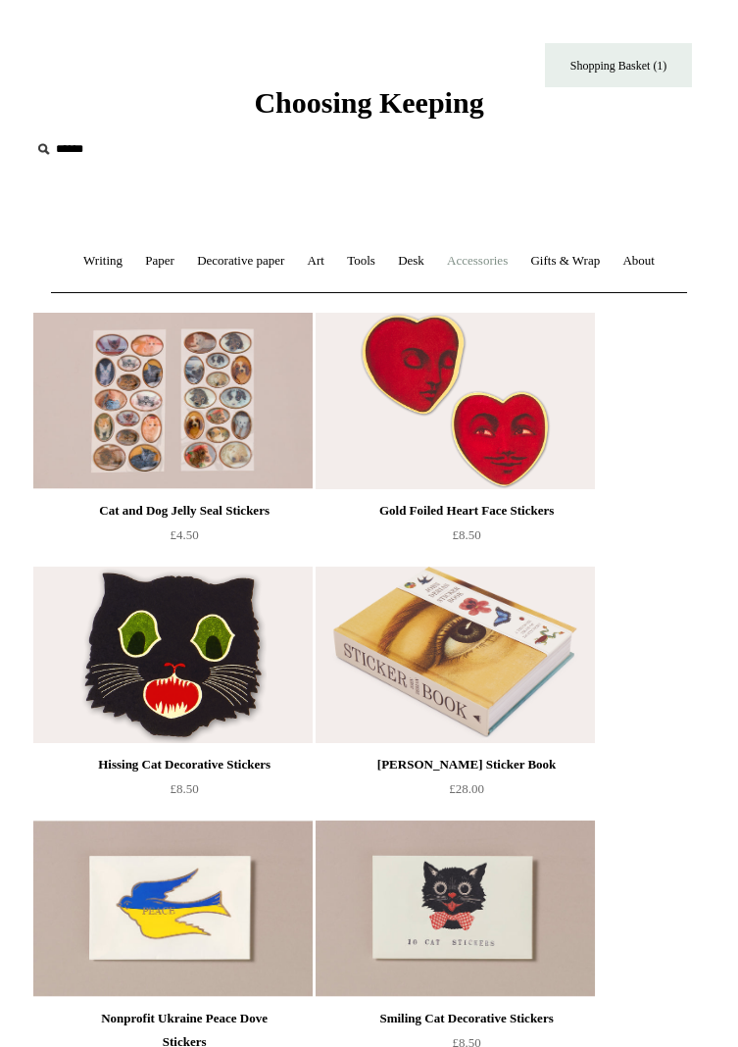
click at [514, 261] on link "Accessories +" at bounding box center [477, 261] width 80 height 52
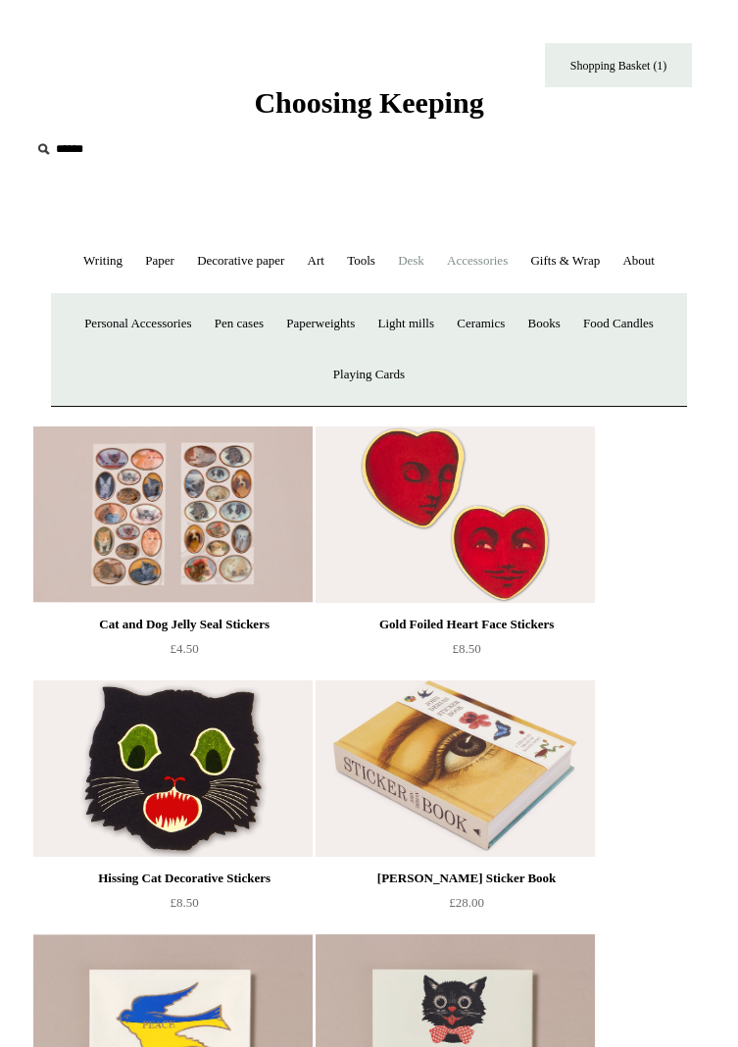
click at [434, 258] on link "Desk +" at bounding box center [411, 261] width 46 height 52
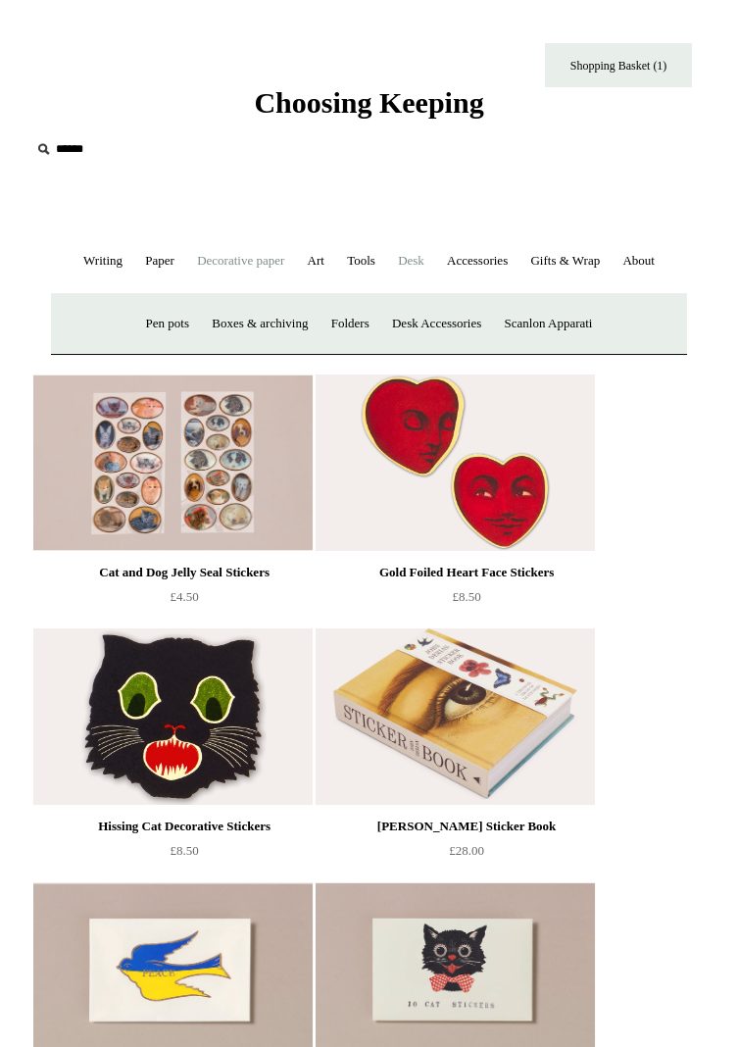
click at [244, 269] on link "Decorative paper +" at bounding box center [240, 261] width 107 height 52
click at [110, 257] on link "Writing +" at bounding box center [102, 261] width 59 height 52
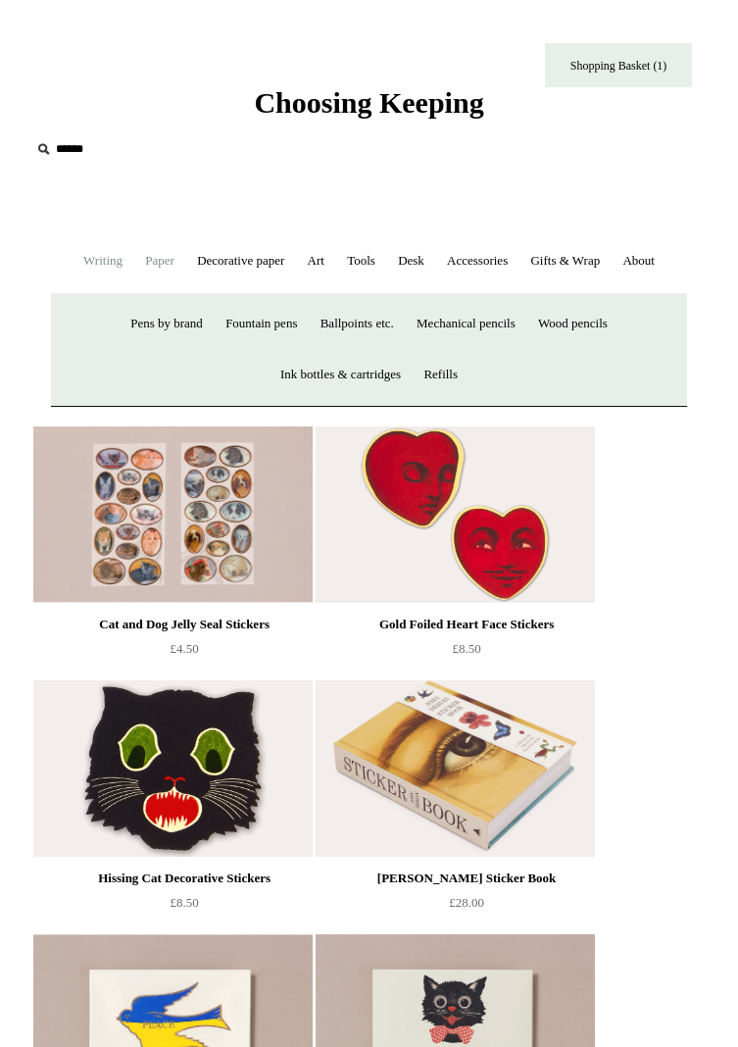
click at [184, 265] on link "Paper +" at bounding box center [159, 261] width 49 height 52
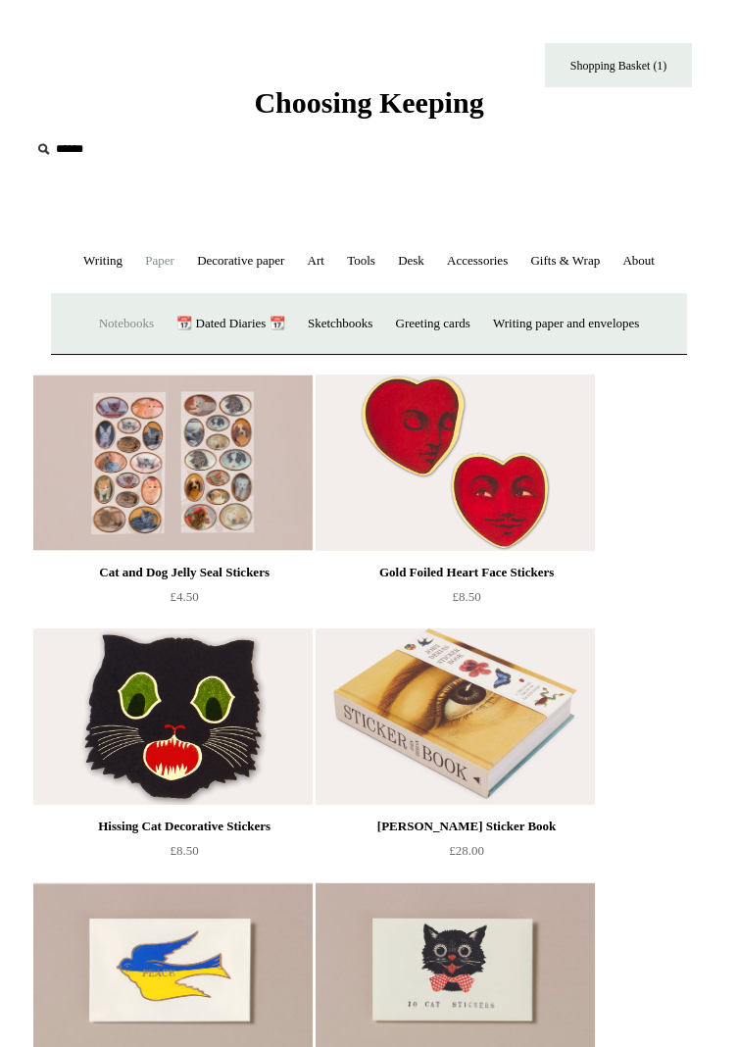
click at [114, 350] on link "Notebooks +" at bounding box center [126, 324] width 74 height 52
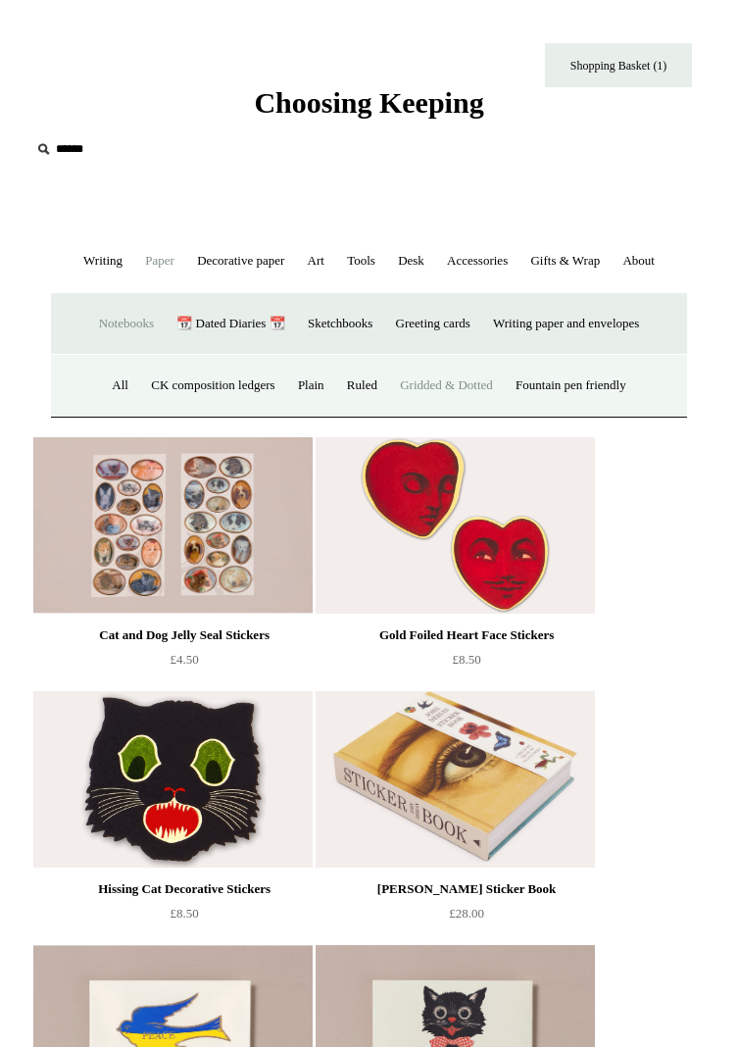
click at [479, 412] on link "Gridded & Dotted" at bounding box center [446, 386] width 113 height 52
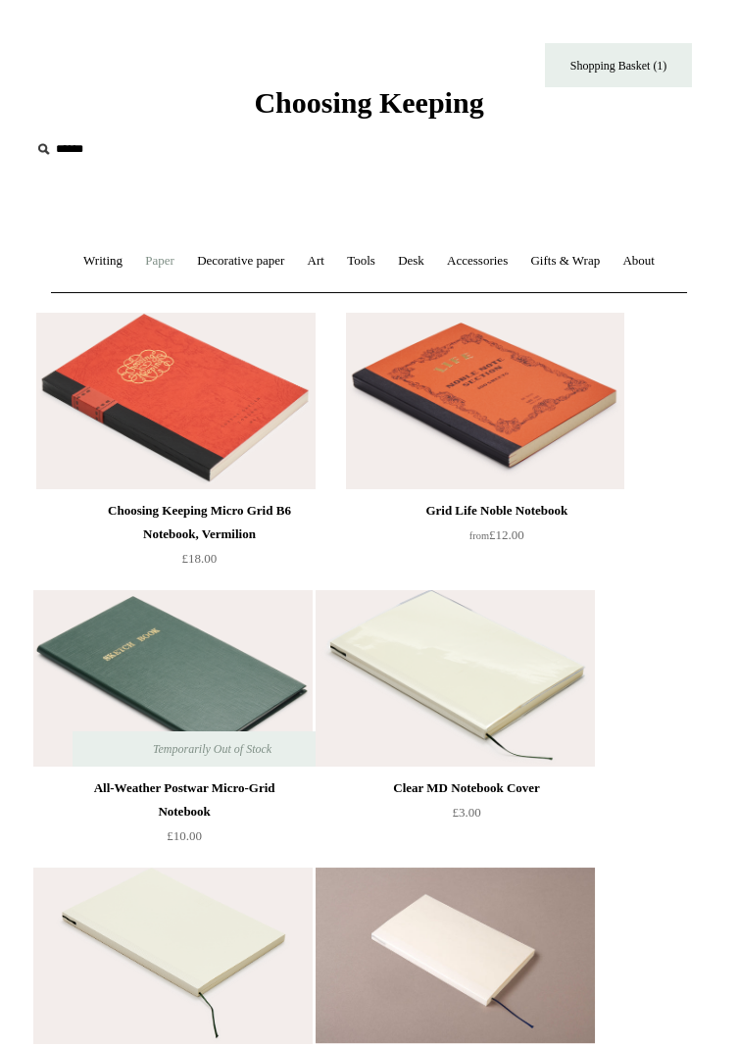
click at [154, 263] on link "Paper +" at bounding box center [159, 261] width 49 height 52
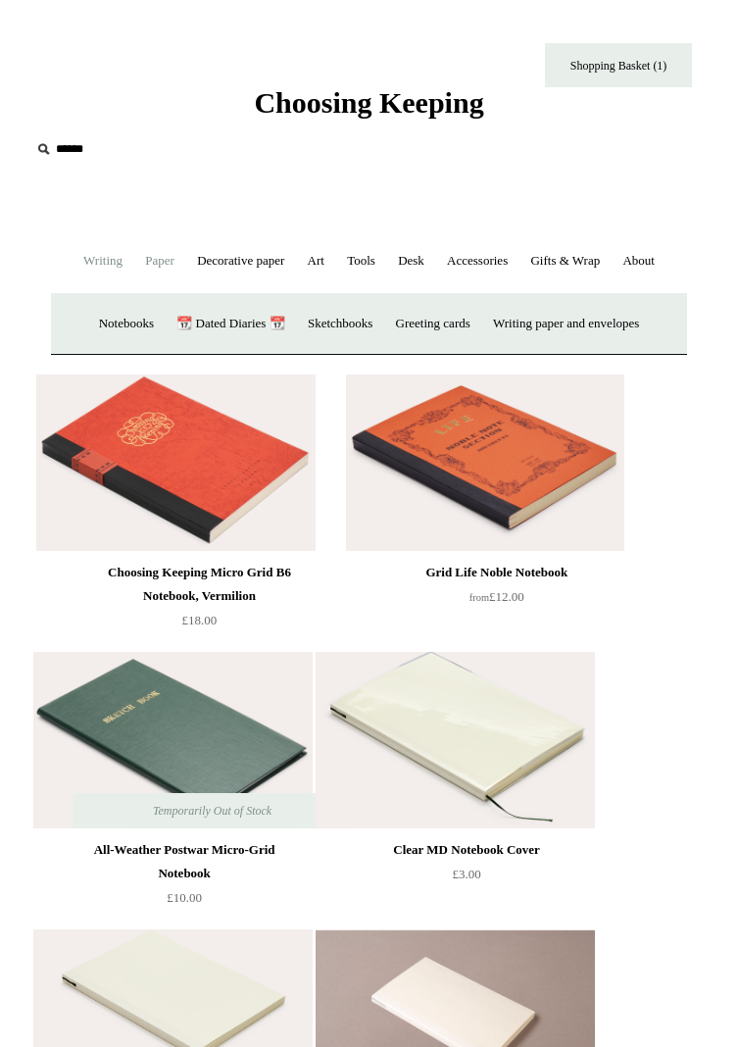
click at [91, 275] on link "Writing +" at bounding box center [102, 261] width 59 height 52
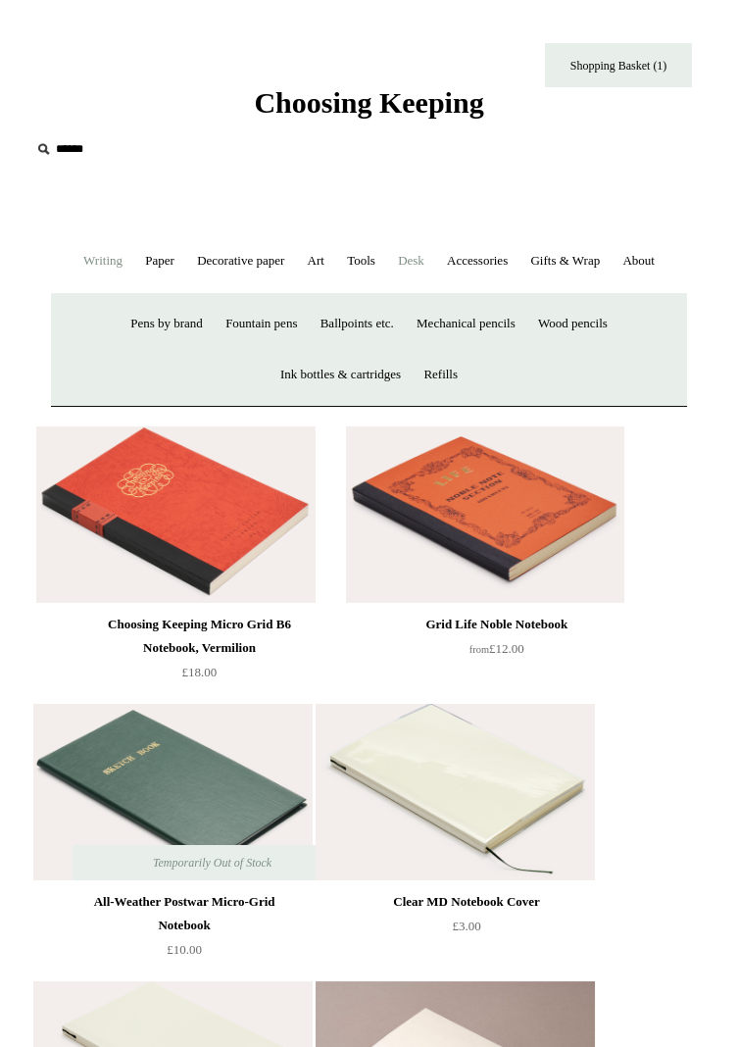
click at [433, 253] on link "Desk +" at bounding box center [411, 261] width 46 height 52
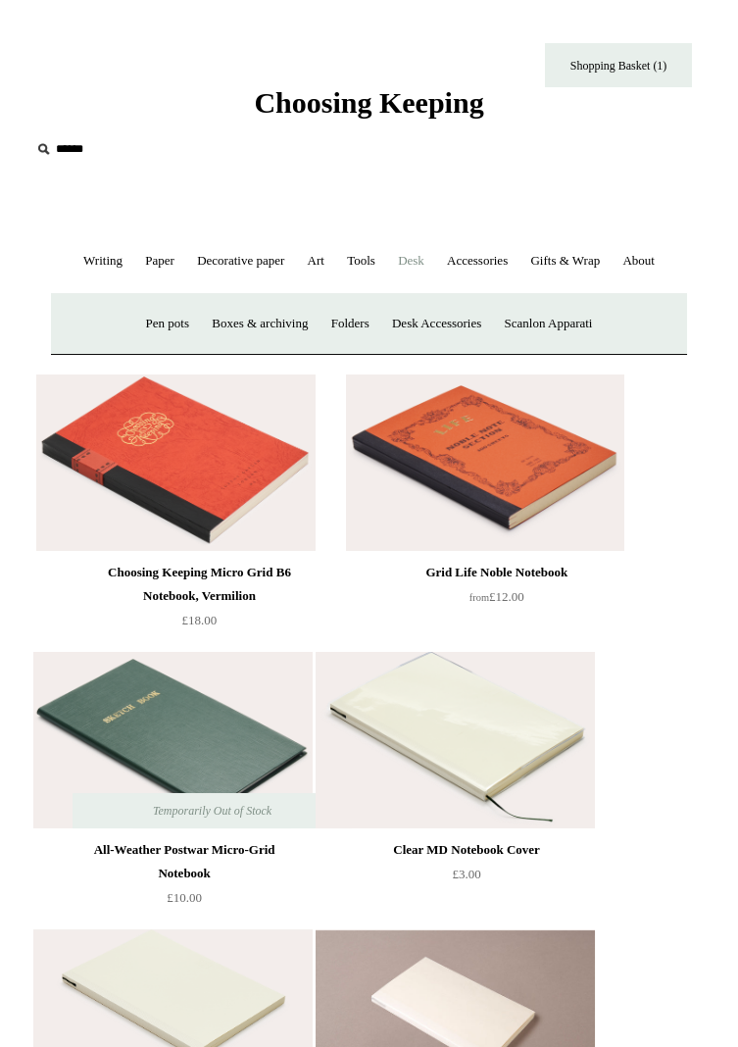
click at [86, 143] on input "text" at bounding box center [150, 149] width 241 height 36
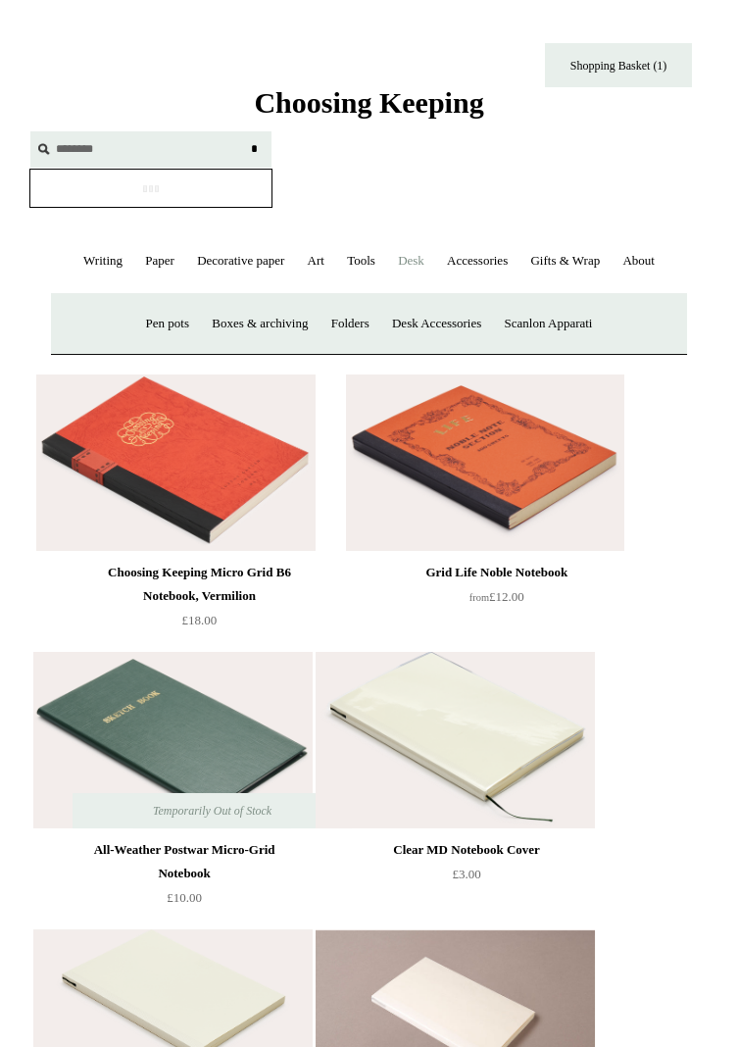
type input "*******"
click at [244, 131] on input "*" at bounding box center [254, 148] width 20 height 34
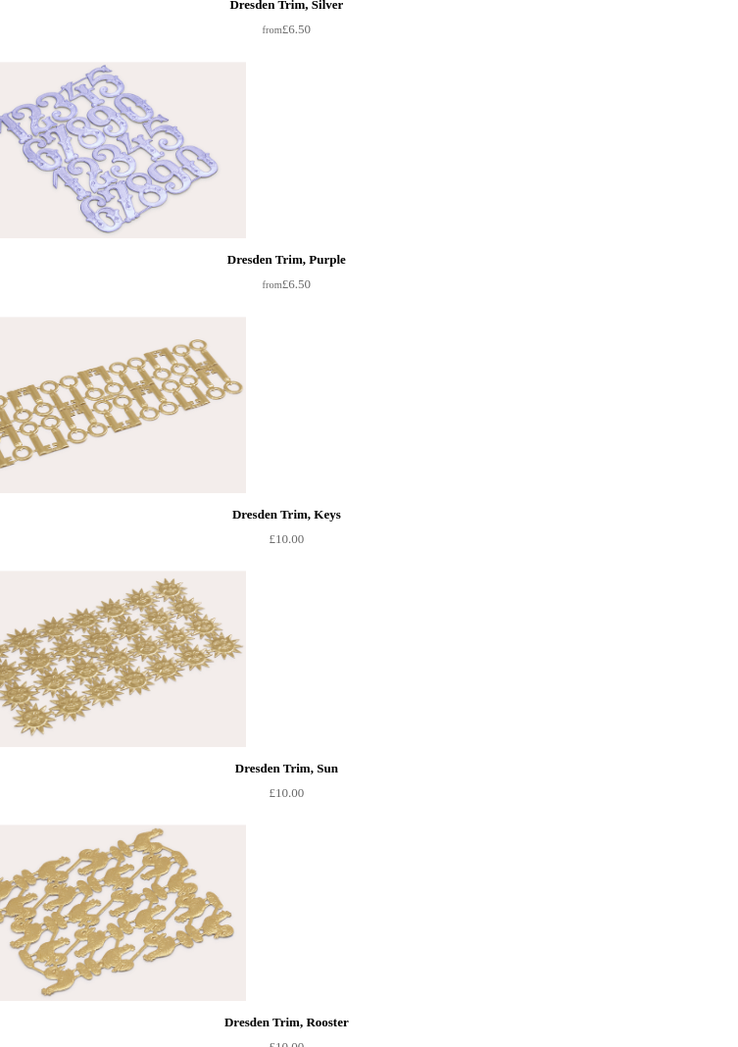
scroll to position [2208, 0]
click at [183, 239] on img at bounding box center [107, 151] width 278 height 176
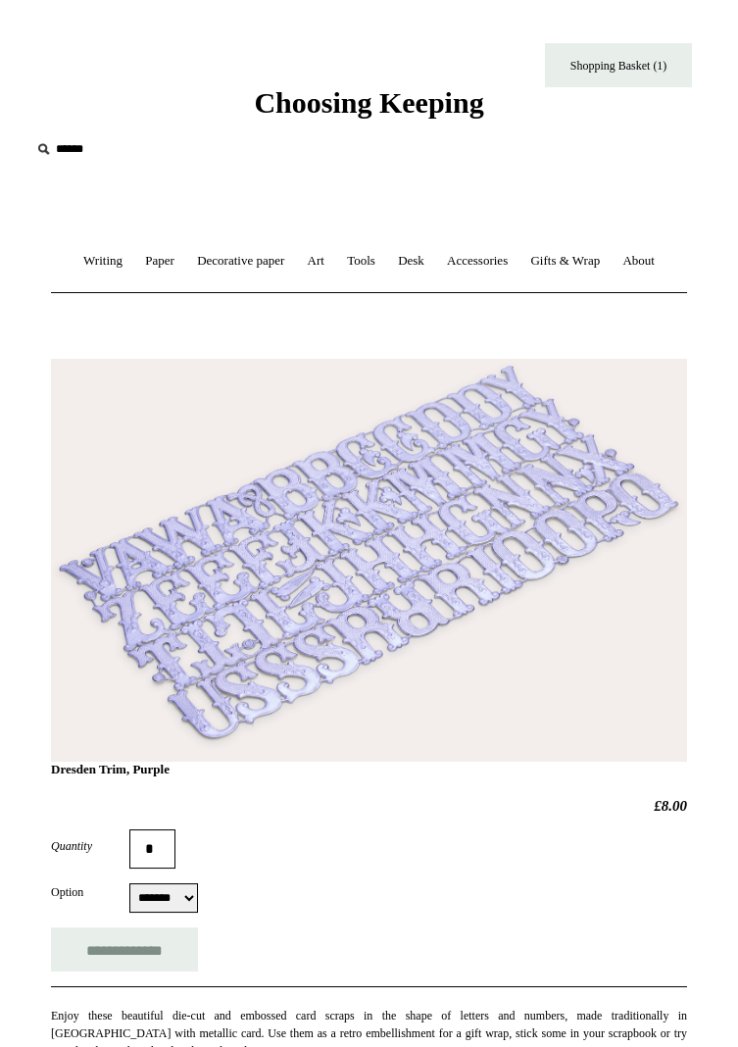
click at [192, 883] on select "******* *******" at bounding box center [163, 897] width 69 height 29
select select "*******"
click at [129, 912] on select "******* *******" at bounding box center [163, 897] width 69 height 29
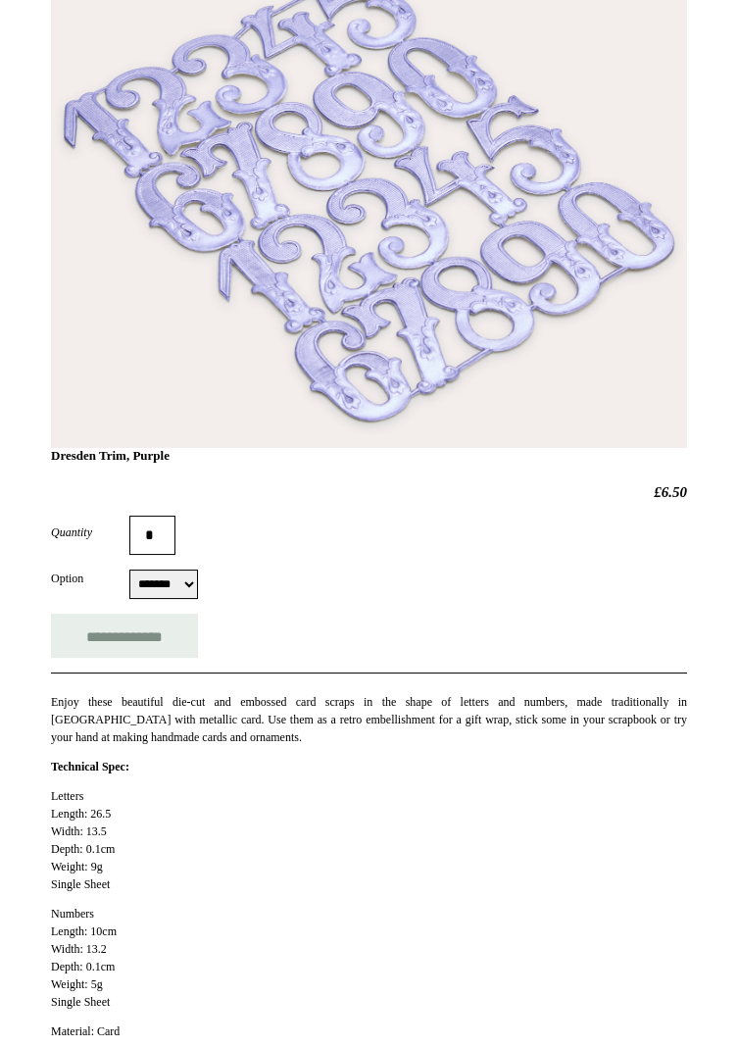
scroll to position [408, 0]
click at [168, 658] on input "**********" at bounding box center [124, 635] width 147 height 44
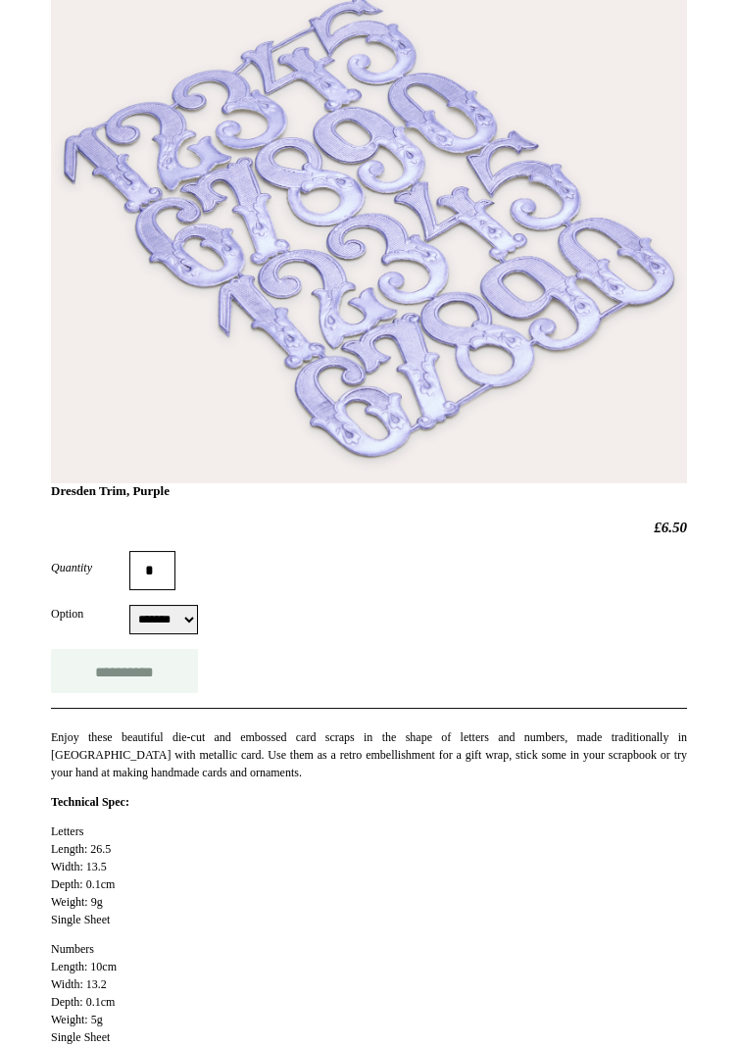
scroll to position [0, 0]
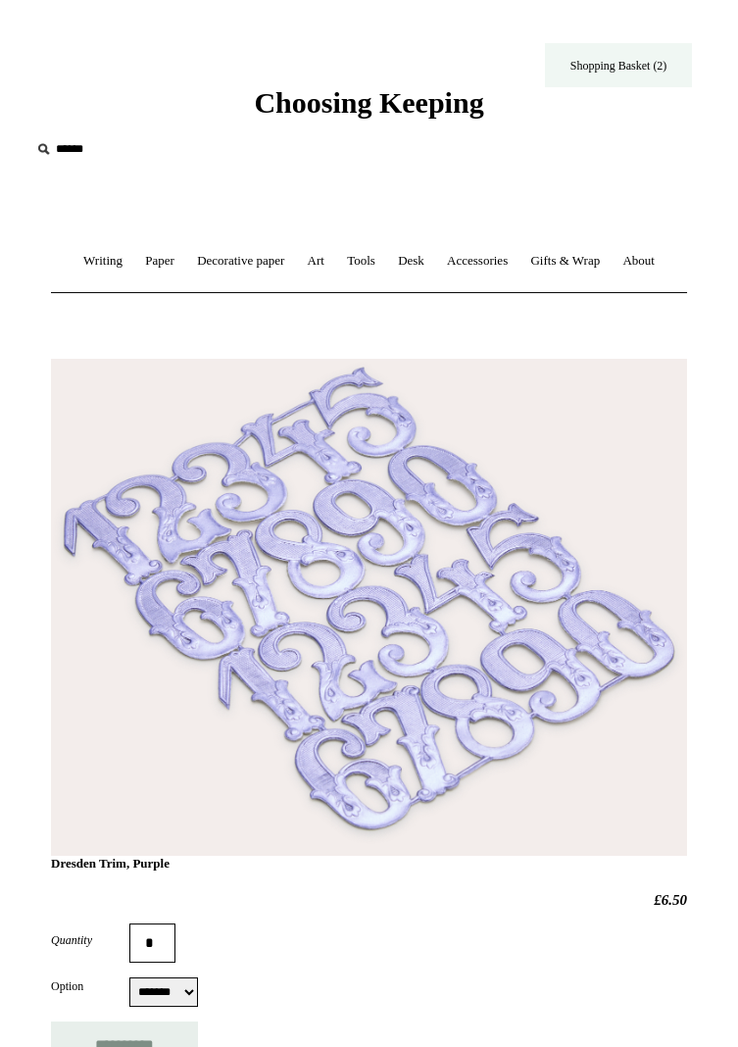
click at [644, 66] on link "Shopping Basket (2)" at bounding box center [618, 65] width 147 height 44
type input "**********"
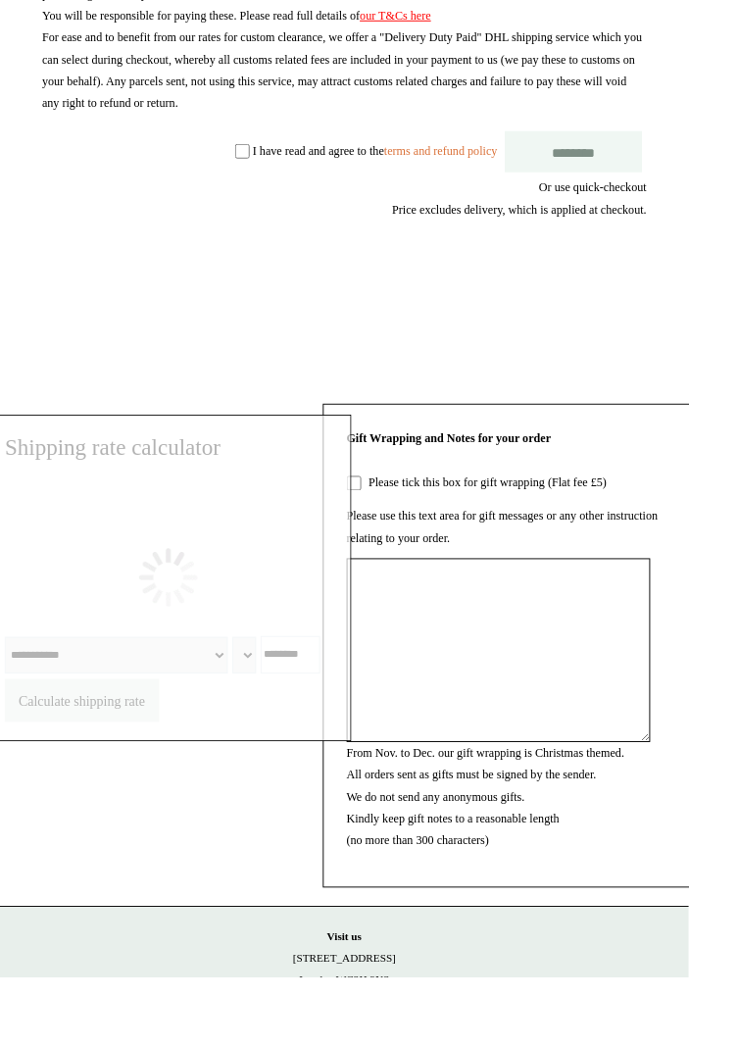
select select "**********"
type input "*******"
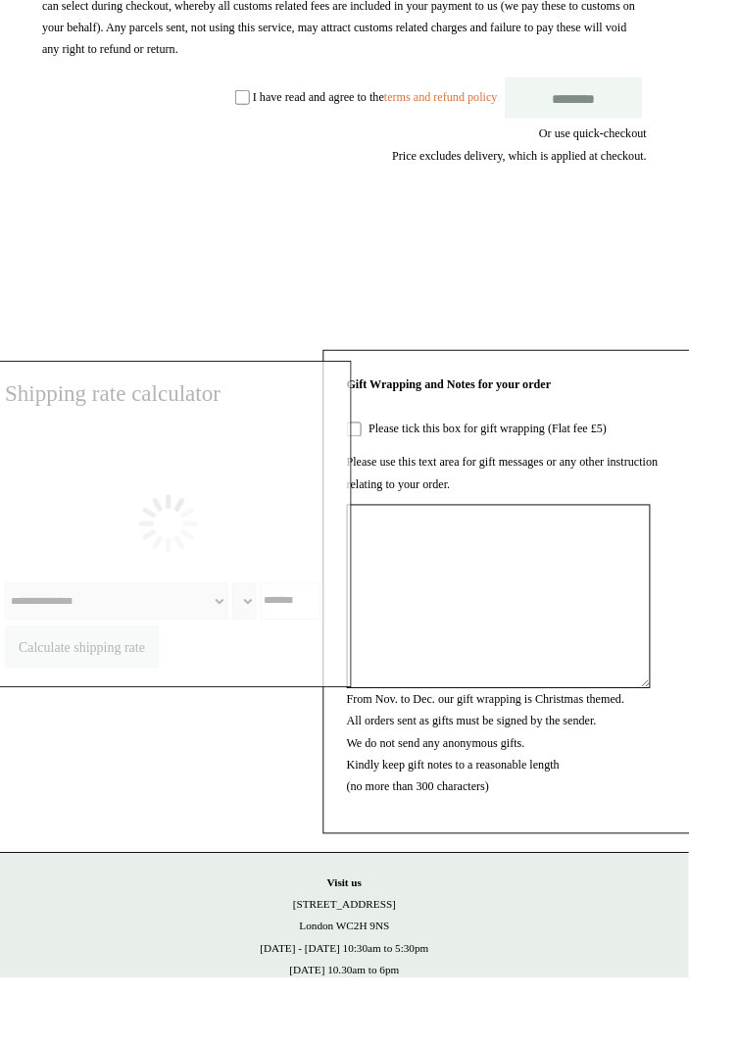
select select "*******"
